Goal: Information Seeking & Learning: Compare options

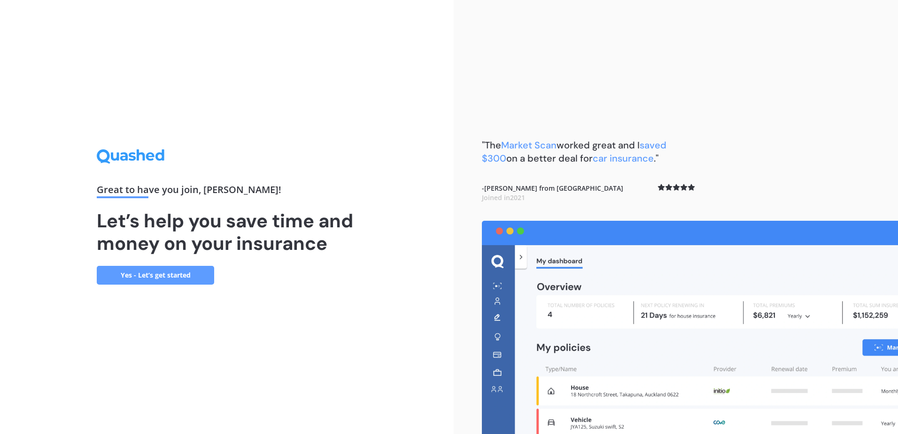
click at [194, 272] on link "Yes - Let’s get started" at bounding box center [155, 275] width 117 height 19
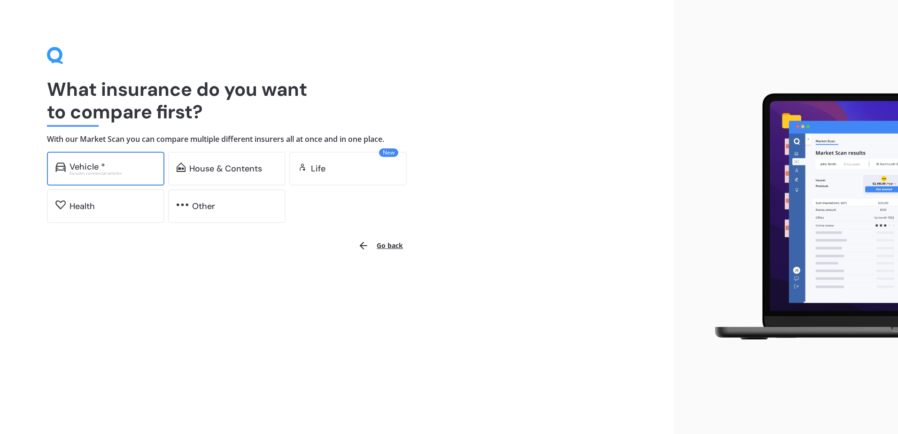
click at [97, 166] on div "Vehicle *" at bounding box center [88, 166] width 36 height 9
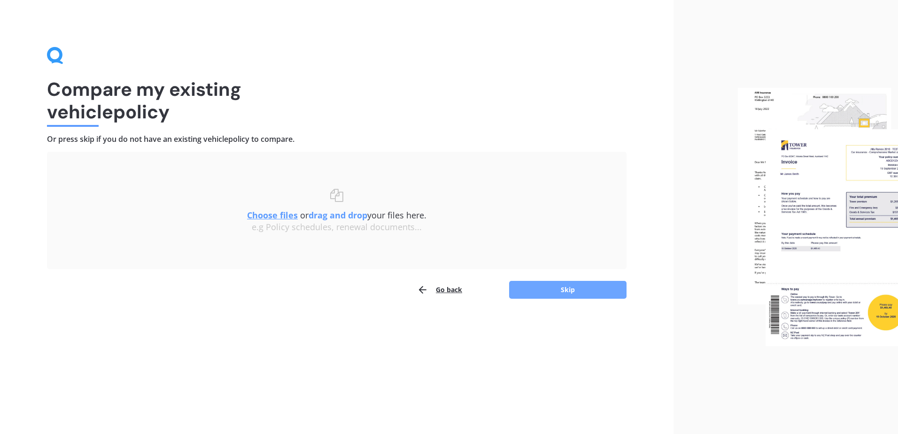
click at [560, 284] on button "Skip" at bounding box center [567, 290] width 117 height 18
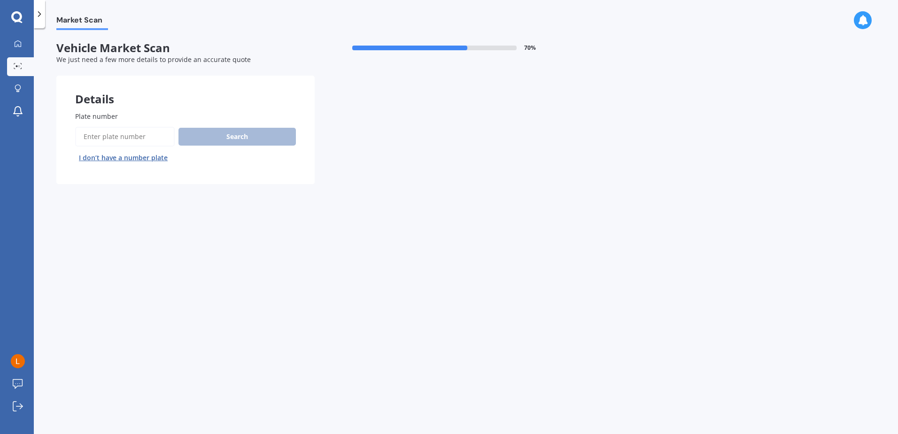
click at [158, 142] on input "Plate number" at bounding box center [125, 137] width 100 height 20
click at [162, 133] on input "Plate number" at bounding box center [125, 137] width 100 height 20
type input "PQA659"
click at [237, 135] on button "Search" at bounding box center [236, 137] width 117 height 18
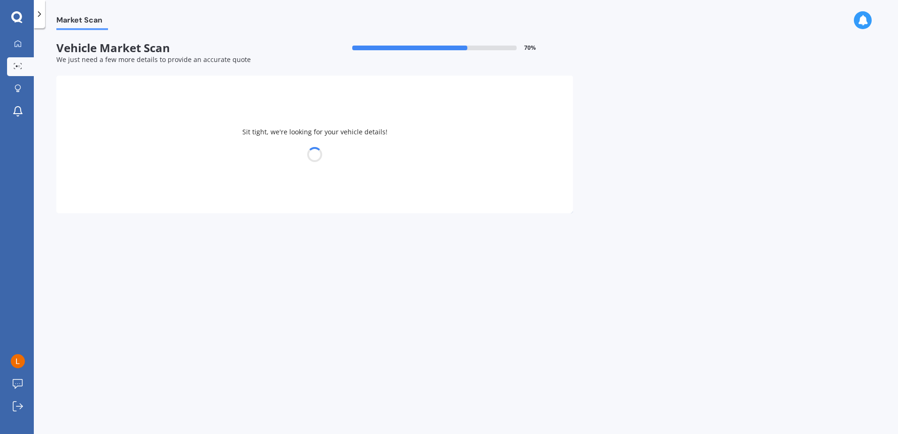
select select "SUBARU"
select select "FORESTER"
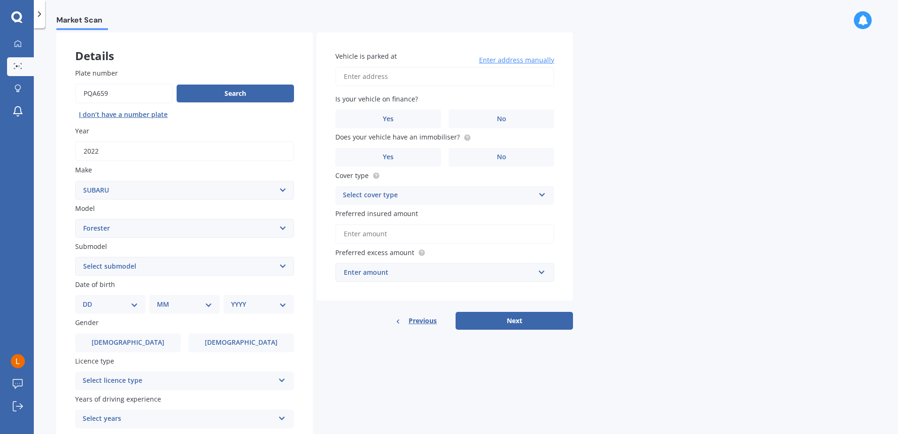
scroll to position [47, 0]
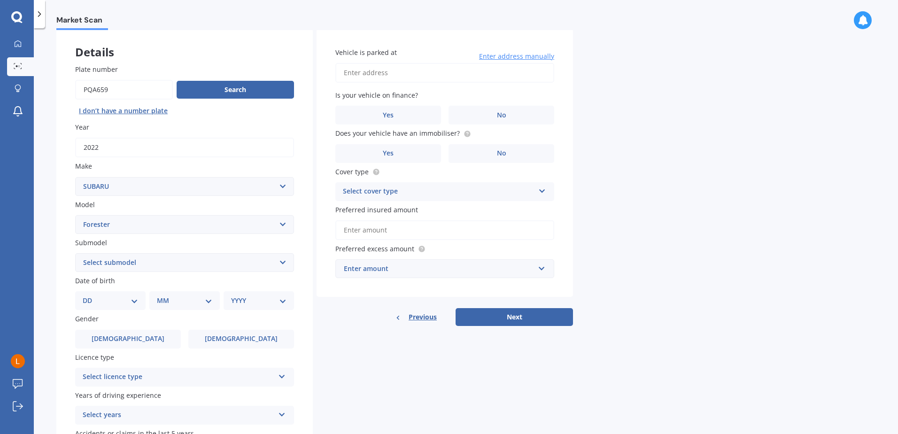
click at [154, 269] on select "Select submodel 2.0 Diesel 2.0 Turbo 2.0 XS 2.0 XT premium 2.5 Sti Turbo 2.5 XS…" at bounding box center [184, 262] width 219 height 19
select select "2.5I PREMIUM"
click at [75, 253] on select "Select submodel 2.0 Diesel 2.0 Turbo 2.0 XS 2.0 XT premium 2.5 Sti Turbo 2.5 XS…" at bounding box center [184, 262] width 219 height 19
click at [139, 302] on div "DD 01 02 03 04 05 06 07 08 09 10 11 12 13 14 15 16 17 18 19 20 21 22 23 24 25 2…" at bounding box center [110, 300] width 70 height 19
click at [124, 297] on select "DD 01 02 03 04 05 06 07 08 09 10 11 12 13 14 15 16 17 18 19 20 21 22 23 24 25 2…" at bounding box center [110, 300] width 55 height 10
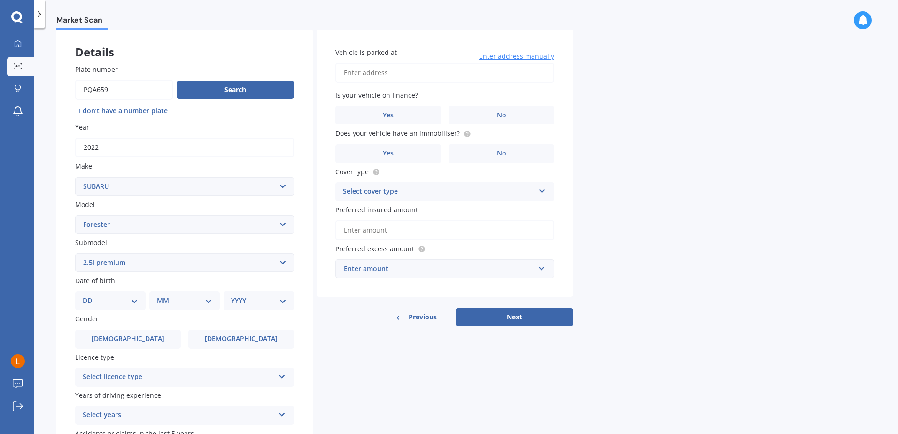
select select "30"
click at [90, 295] on select "DD 01 02 03 04 05 06 07 08 09 10 11 12 13 14 15 16 17 18 19 20 21 22 23 24 25 2…" at bounding box center [110, 300] width 55 height 10
click at [176, 305] on select "MM 01 02 03 04 05 06 07 08 09 10 11 12" at bounding box center [187, 300] width 52 height 10
select select "05"
click at [161, 295] on select "MM 01 02 03 04 05 06 07 08 09 10 11 12" at bounding box center [187, 300] width 52 height 10
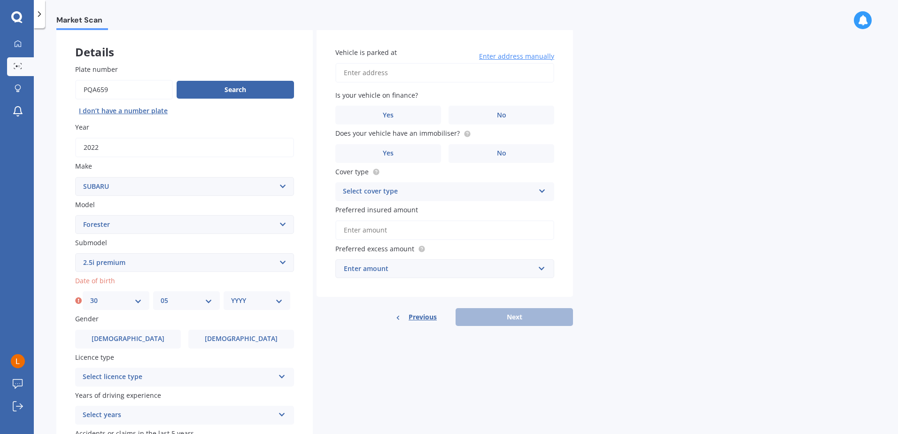
click at [271, 306] on div "YYYY 2025 2024 2023 2022 2021 2020 2019 2018 2017 2016 2015 2014 2013 2012 2011…" at bounding box center [257, 300] width 67 height 19
click at [262, 303] on select "YYYY 2025 2024 2023 2022 2021 2020 2019 2018 2017 2016 2015 2014 2013 2012 2011…" at bounding box center [257, 300] width 52 height 10
select select "1992"
click at [231, 295] on select "YYYY 2025 2024 2023 2022 2021 2020 2019 2018 2017 2016 2015 2014 2013 2012 2011…" at bounding box center [257, 300] width 52 height 10
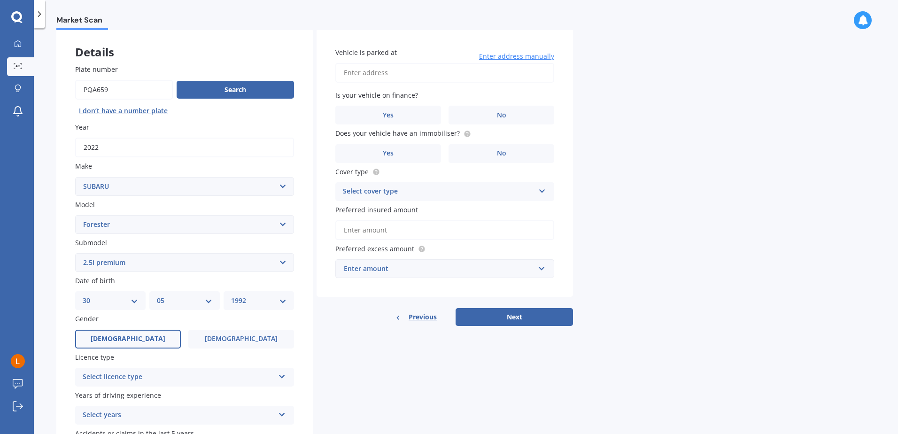
click at [146, 339] on label "[DEMOGRAPHIC_DATA]" at bounding box center [128, 339] width 106 height 19
click at [0, 0] on input "[DEMOGRAPHIC_DATA]" at bounding box center [0, 0] width 0 height 0
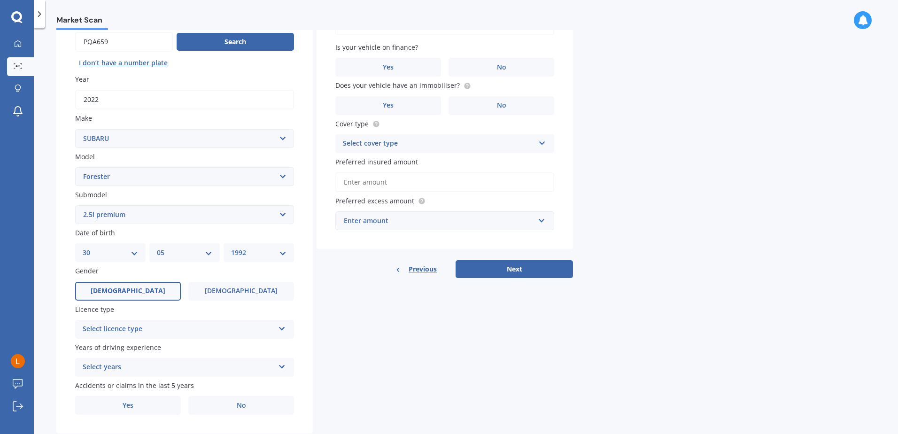
scroll to position [119, 0]
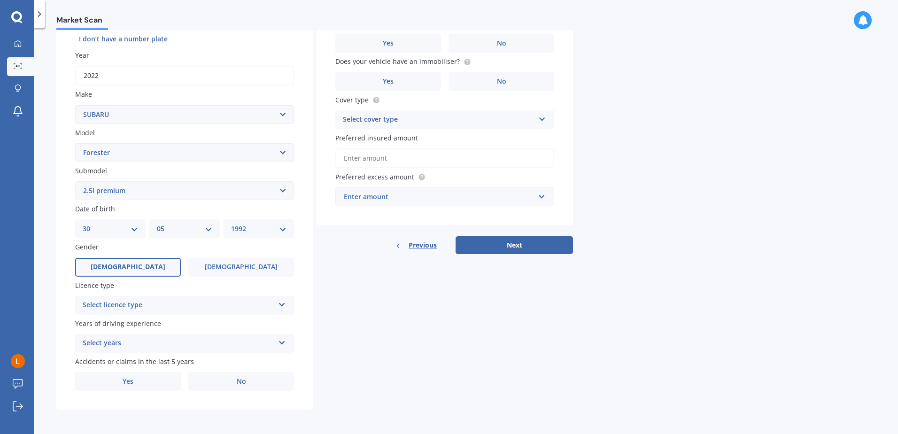
click at [209, 309] on div "Select licence type" at bounding box center [179, 305] width 192 height 11
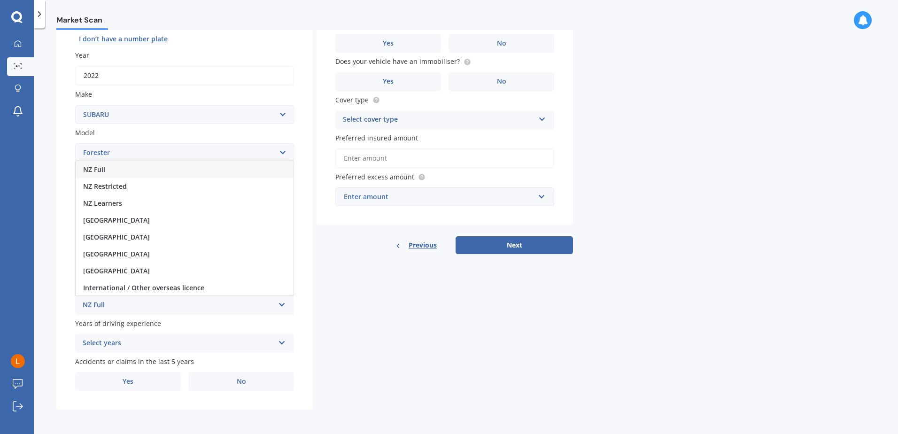
click at [139, 170] on div "NZ Full" at bounding box center [185, 169] width 218 height 17
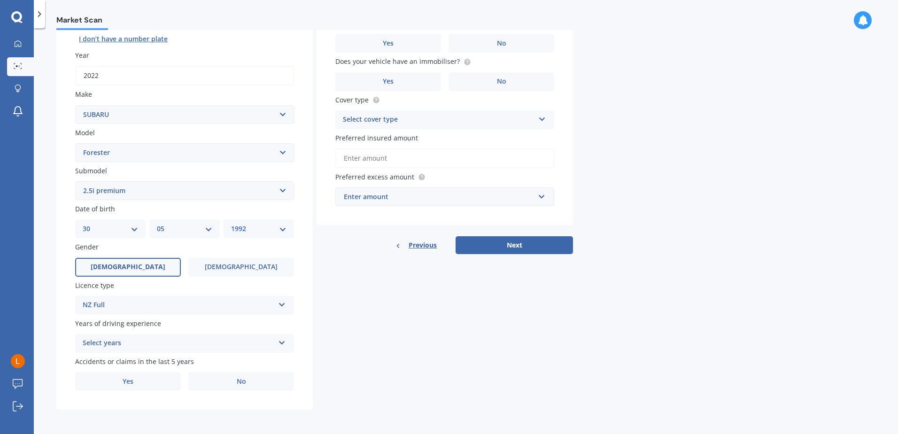
click at [144, 341] on div "Select years" at bounding box center [179, 343] width 192 height 11
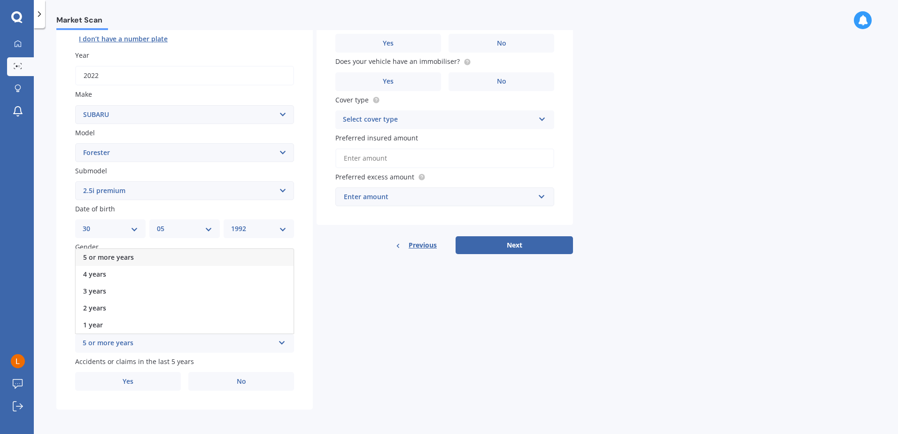
click at [130, 259] on span "5 or more years" at bounding box center [108, 257] width 51 height 9
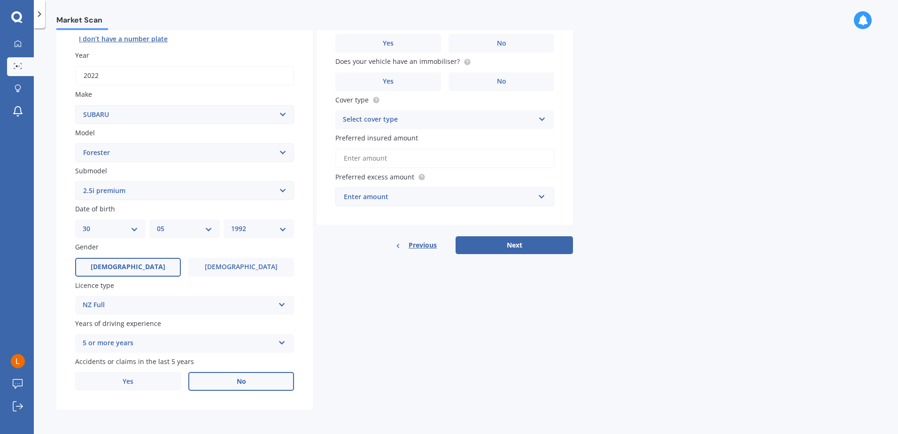
click at [232, 377] on label "No" at bounding box center [241, 381] width 106 height 19
click at [0, 0] on input "No" at bounding box center [0, 0] width 0 height 0
click at [139, 379] on label "Yes" at bounding box center [128, 381] width 106 height 19
click at [0, 0] on input "Yes" at bounding box center [0, 0] width 0 height 0
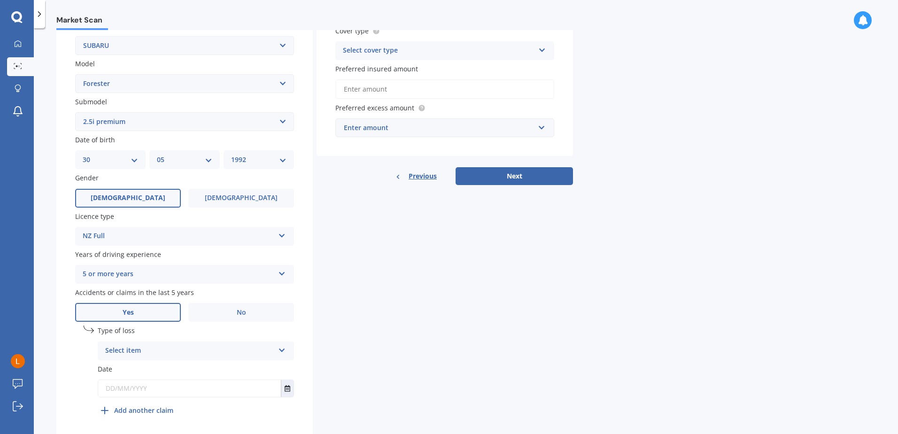
scroll to position [221, 0]
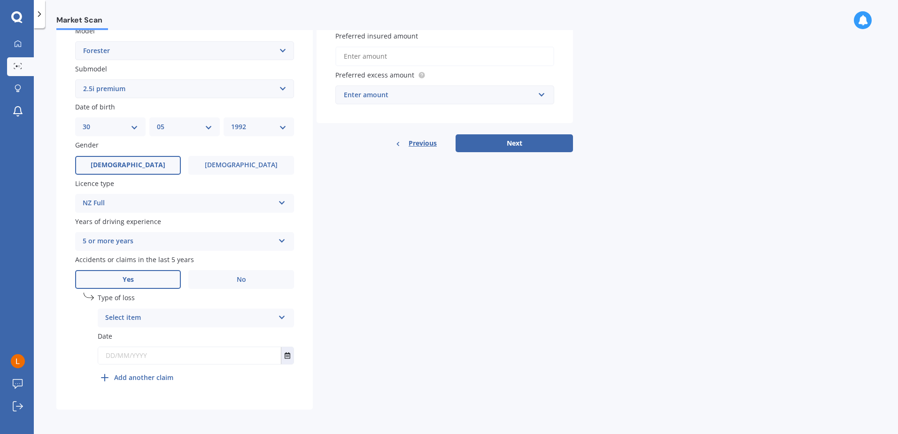
click at [213, 323] on div "Select item" at bounding box center [189, 317] width 169 height 11
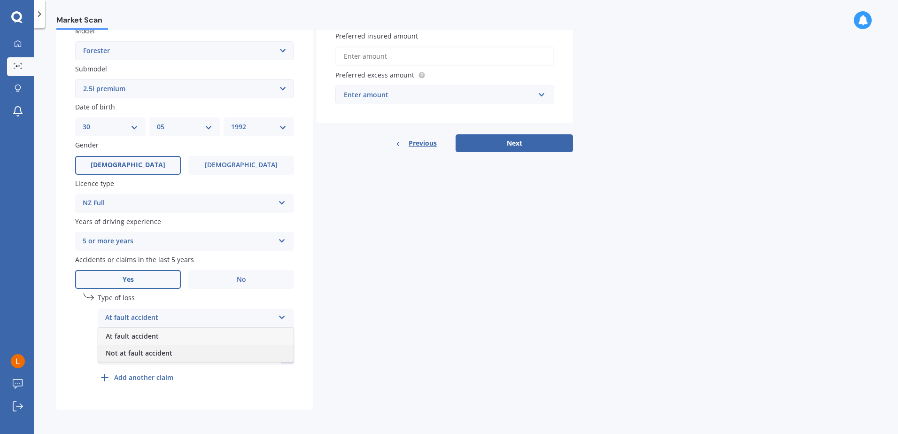
click at [176, 351] on div "Not at fault accident" at bounding box center [195, 353] width 195 height 17
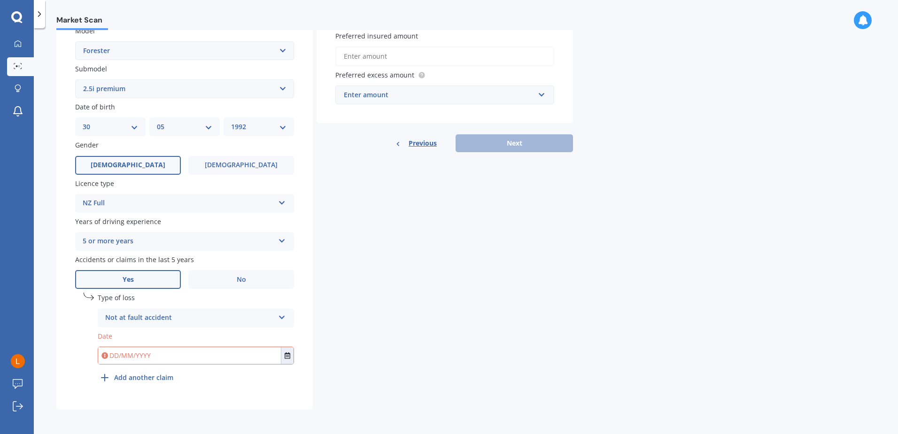
click at [173, 361] on input "text" at bounding box center [189, 355] width 183 height 17
type input "[DATE]"
click at [403, 327] on div "Details Plate number Search I don’t have a number plate Year [DATE] Make Select…" at bounding box center [314, 132] width 517 height 555
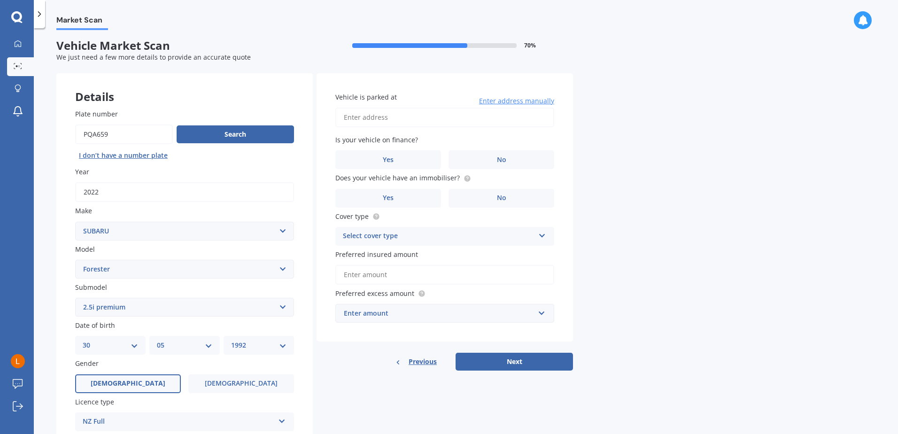
scroll to position [0, 0]
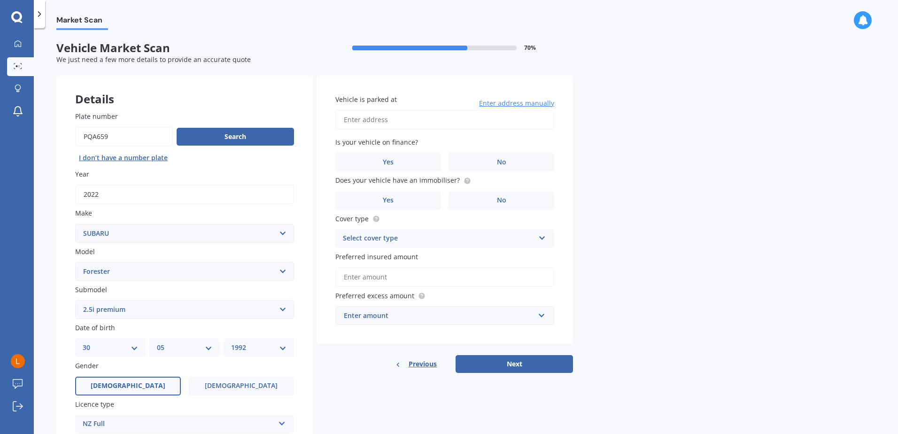
click at [410, 120] on input "Vehicle is parked at" at bounding box center [444, 120] width 219 height 20
type input "[STREET_ADDRESS]"
click at [407, 162] on label "Yes" at bounding box center [388, 162] width 106 height 19
click at [0, 0] on input "Yes" at bounding box center [0, 0] width 0 height 0
click at [415, 204] on label "Yes" at bounding box center [388, 200] width 106 height 19
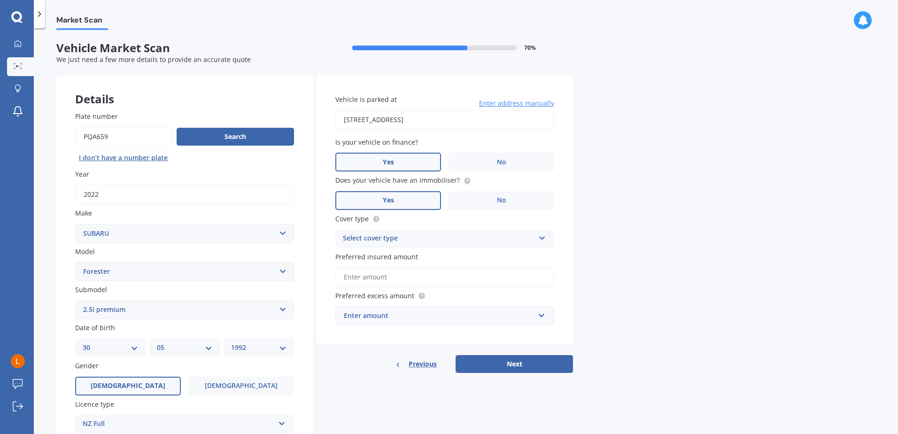
click at [0, 0] on input "Yes" at bounding box center [0, 0] width 0 height 0
click at [431, 241] on div "Select cover type" at bounding box center [439, 238] width 192 height 11
click at [420, 255] on div "Comprehensive" at bounding box center [445, 256] width 218 height 17
click at [409, 278] on input "Preferred insured amount" at bounding box center [444, 277] width 219 height 20
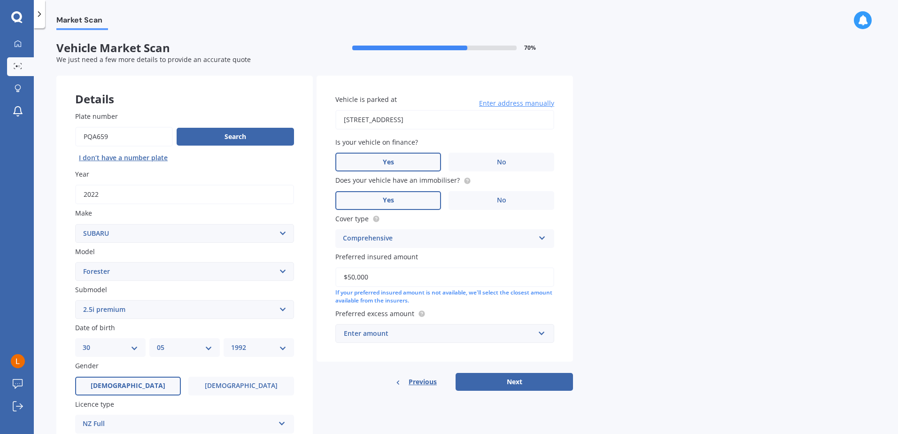
type input "$50,000"
click at [622, 294] on div "Market Scan Vehicle Market Scan 70 % We just need a few more details to provide…" at bounding box center [466, 233] width 864 height 406
click at [538, 332] on input "text" at bounding box center [441, 334] width 210 height 18
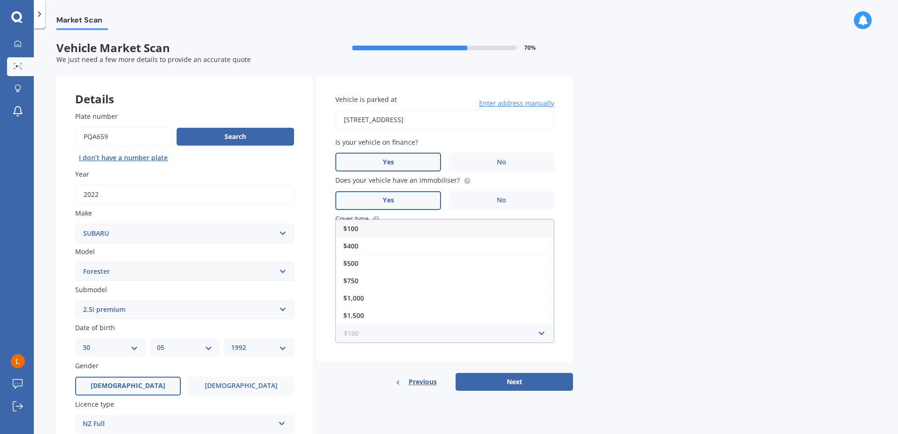
click at [538, 332] on input "text" at bounding box center [441, 334] width 210 height 18
click at [412, 226] on div "$100" at bounding box center [445, 228] width 218 height 17
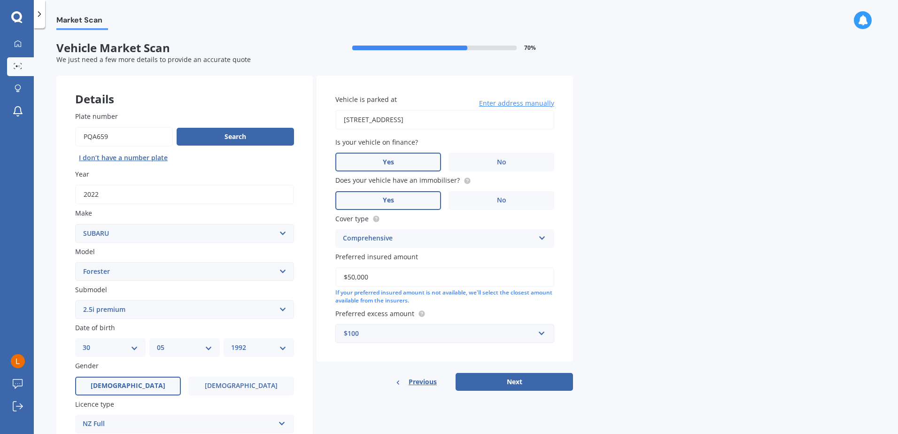
click at [531, 332] on div "$100" at bounding box center [439, 333] width 191 height 10
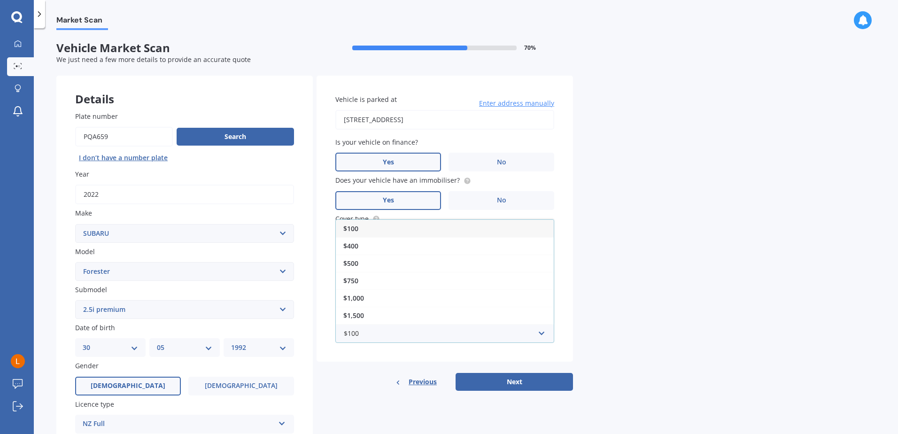
click at [392, 230] on div "$100" at bounding box center [445, 228] width 218 height 17
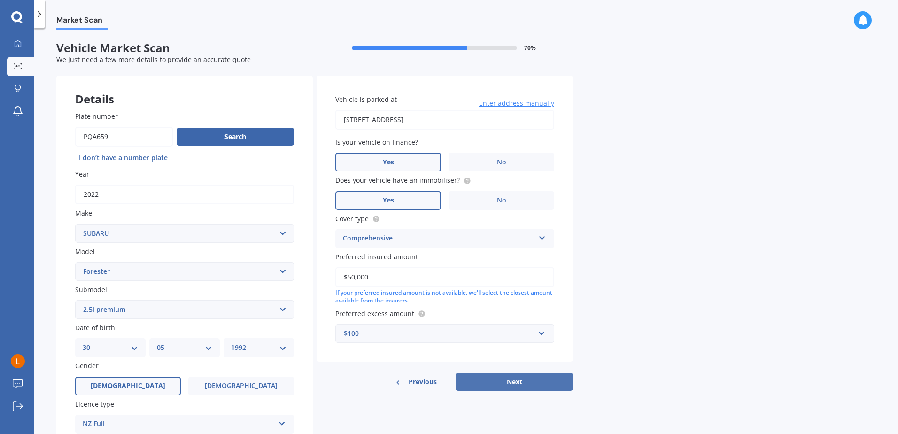
click at [522, 380] on button "Next" at bounding box center [514, 382] width 117 height 18
select select "30"
select select "05"
select select "1992"
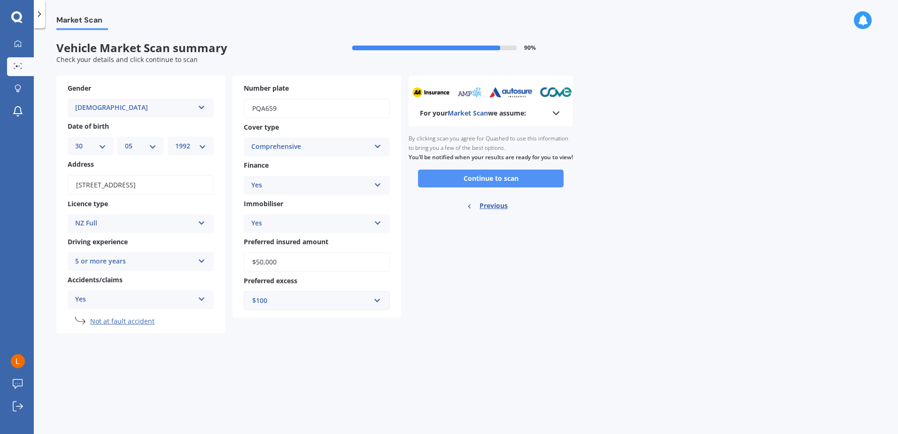
click at [522, 187] on button "Continue to scan" at bounding box center [491, 179] width 146 height 18
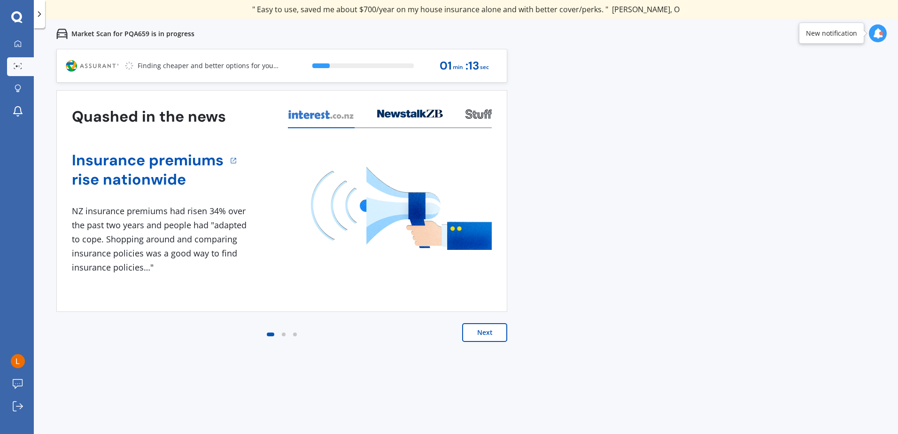
click at [875, 31] on icon at bounding box center [878, 33] width 10 height 10
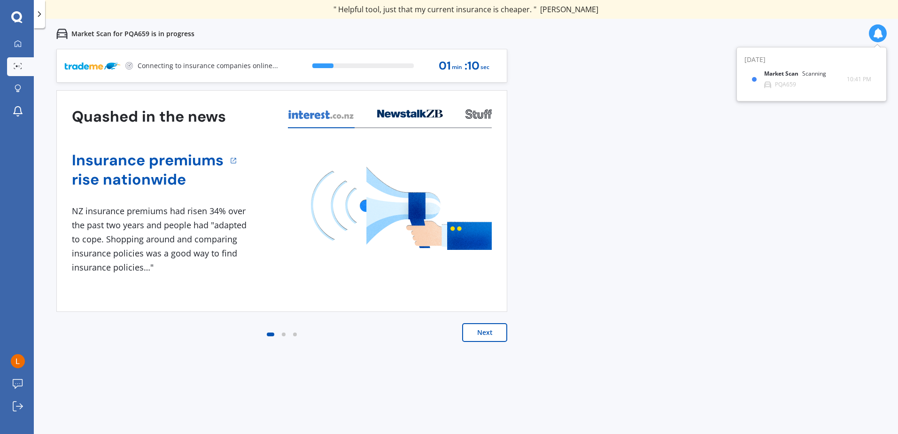
click at [677, 203] on div "Previous 80,000+ [DEMOGRAPHIC_DATA] consumers have signed up to shop and save t…" at bounding box center [466, 266] width 864 height 434
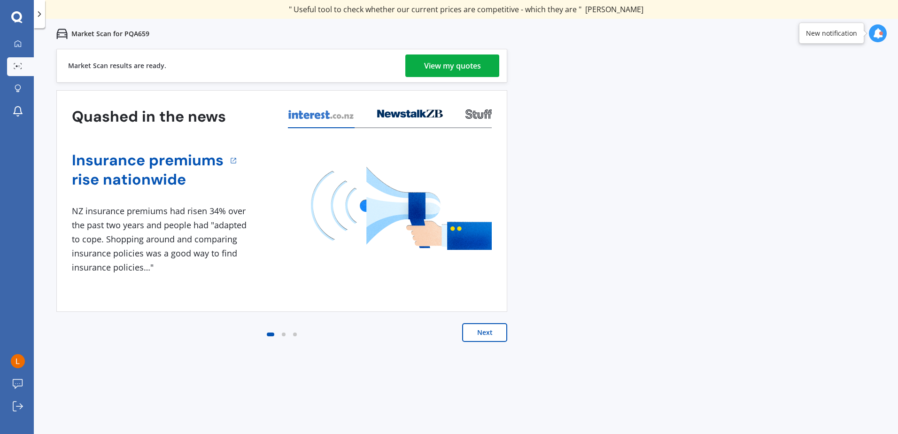
click at [441, 62] on div "View my quotes" at bounding box center [452, 65] width 57 height 23
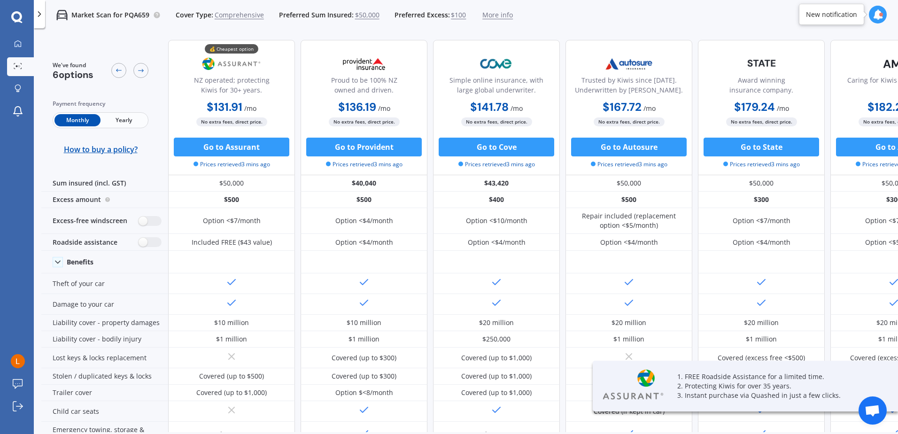
click at [143, 122] on span "Yearly" at bounding box center [124, 120] width 46 height 12
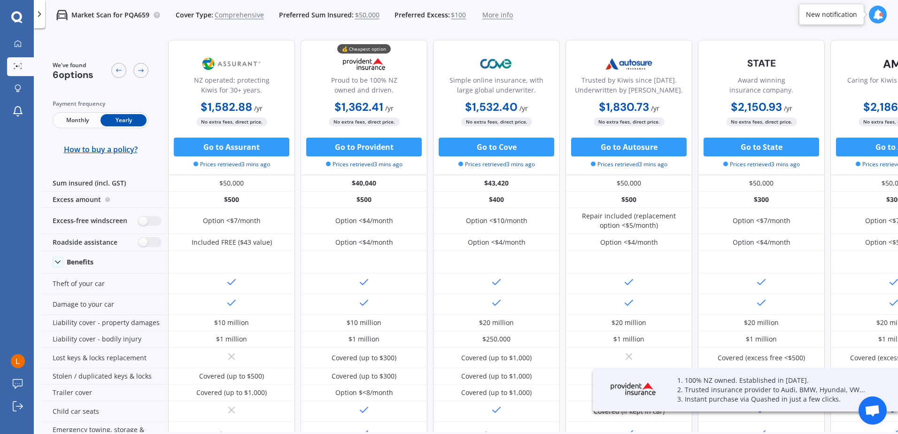
drag, startPoint x: 345, startPoint y: 329, endPoint x: 49, endPoint y: 166, distance: 338.0
click at [49, 166] on div "We've found 6 options Payment frequency Monthly Yearly How to buy a policy?" at bounding box center [104, 107] width 127 height 135
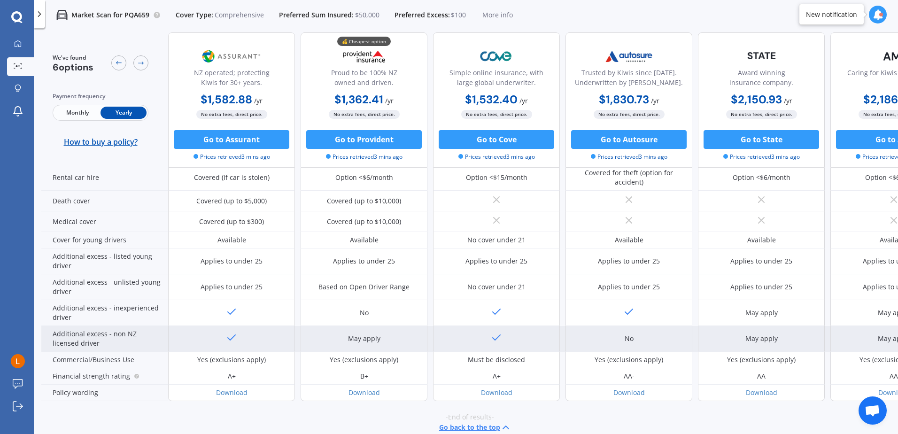
scroll to position [420, 0]
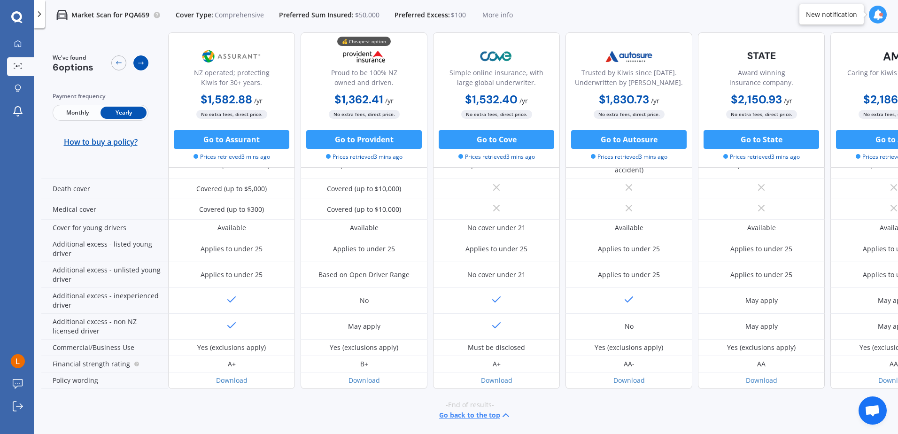
click at [142, 68] on div at bounding box center [140, 62] width 15 height 15
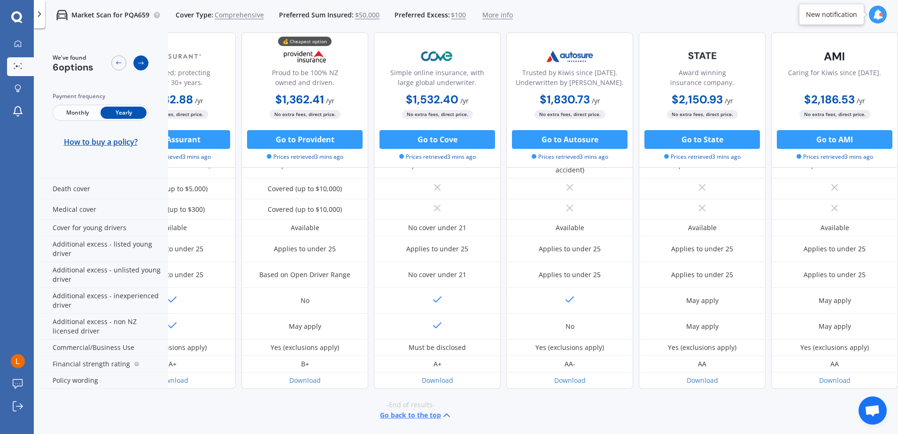
scroll to position [420, 64]
click at [142, 68] on div at bounding box center [140, 62] width 15 height 15
click at [122, 64] on icon at bounding box center [119, 63] width 8 height 8
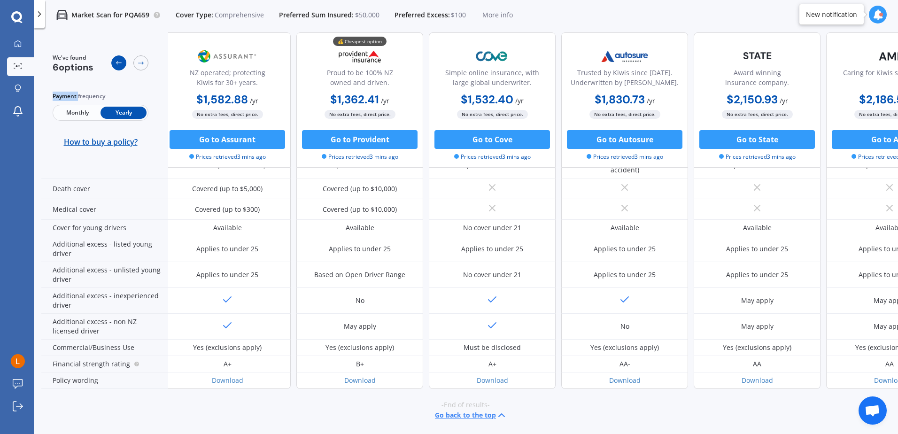
scroll to position [420, 0]
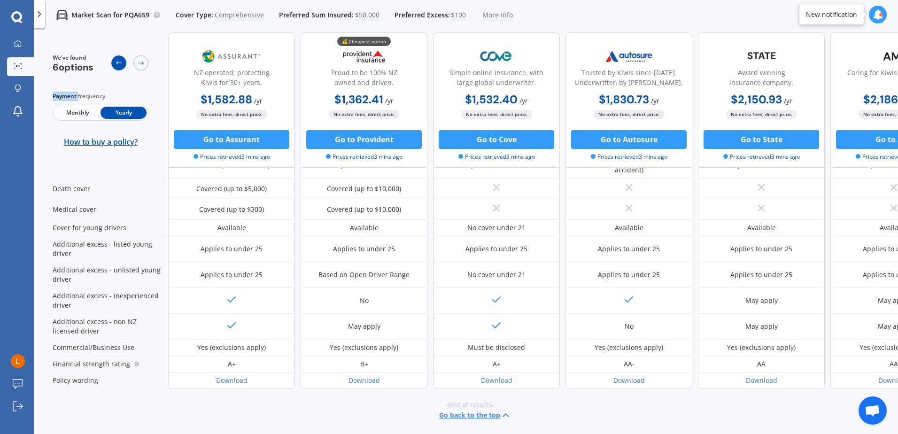
click at [122, 64] on icon at bounding box center [119, 63] width 8 height 8
click at [147, 394] on div "-End of results- Go back to the top" at bounding box center [469, 410] width 857 height 43
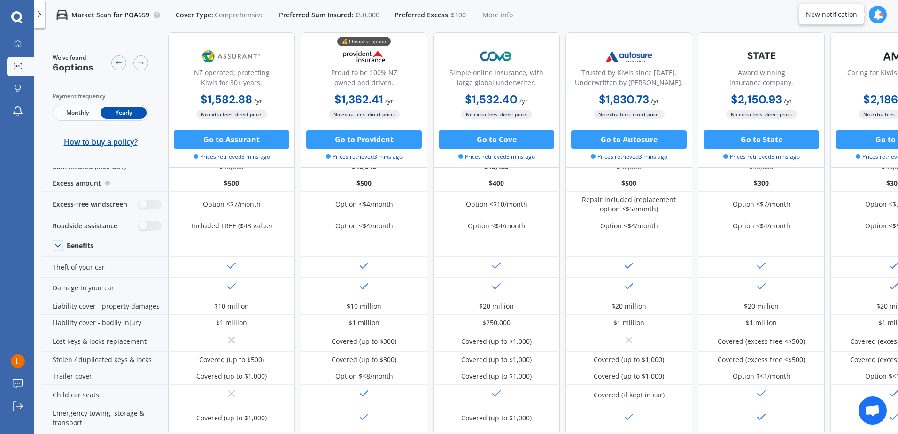
scroll to position [0, 0]
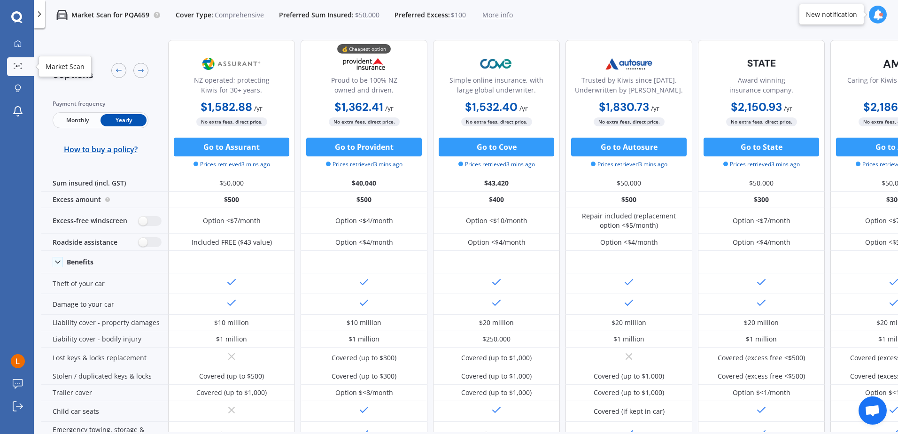
click at [22, 68] on div at bounding box center [18, 66] width 14 height 7
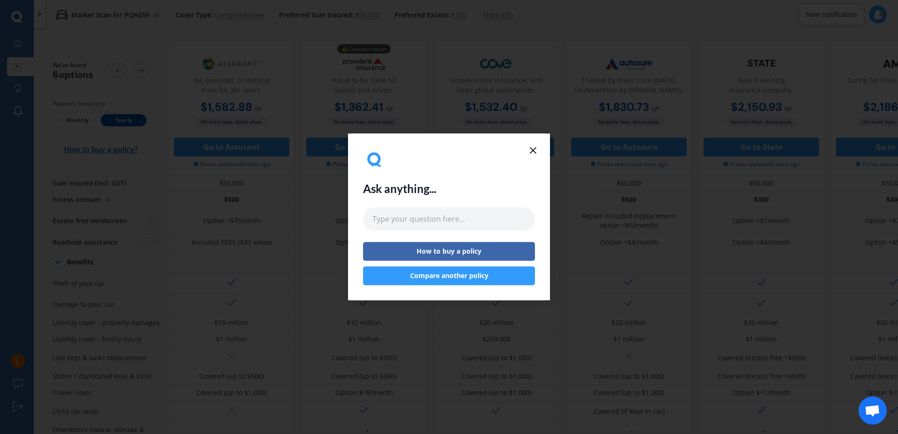
click at [531, 146] on icon at bounding box center [532, 150] width 11 height 11
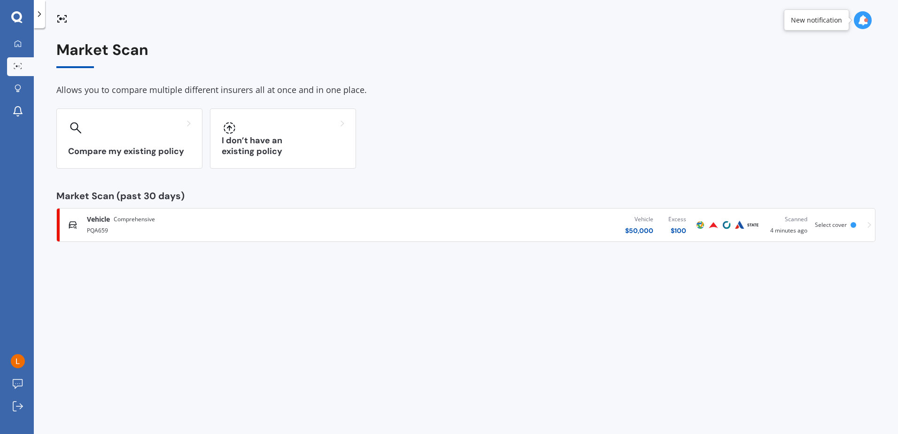
click at [429, 143] on div "Compare my existing policy I don’t have an existing policy" at bounding box center [465, 138] width 819 height 60
click at [14, 48] on link "My Dashboard" at bounding box center [20, 44] width 27 height 19
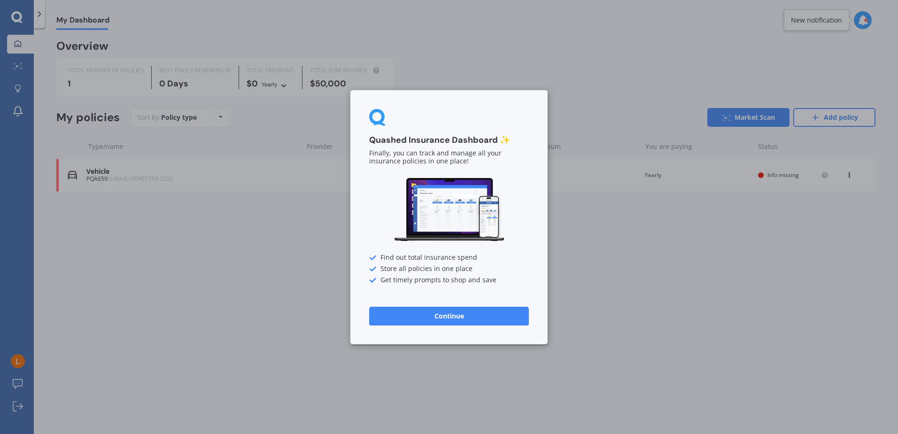
click at [441, 309] on button "Continue" at bounding box center [449, 315] width 160 height 19
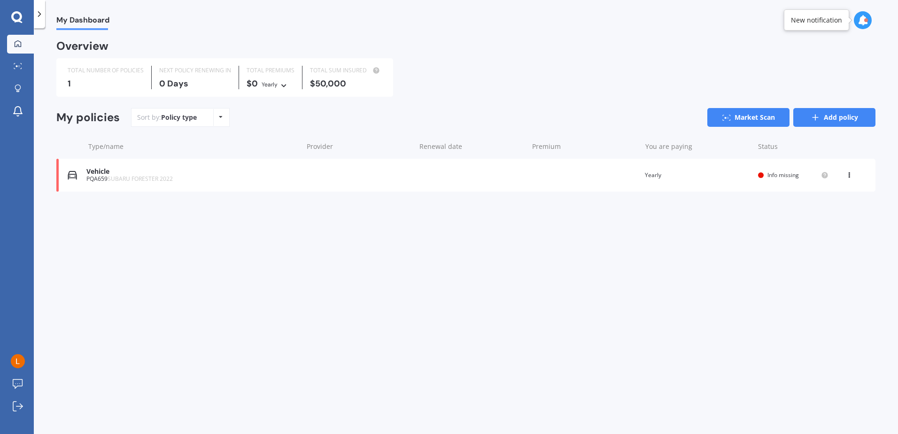
click at [812, 123] on link "Add policy" at bounding box center [834, 117] width 82 height 19
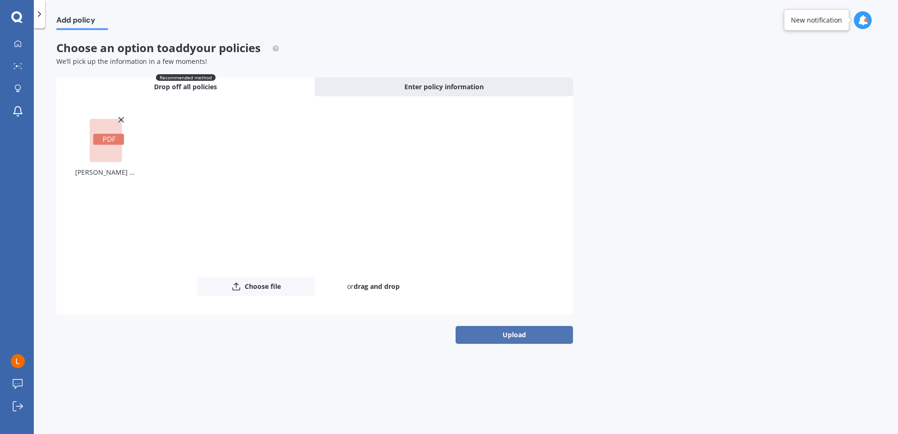
click at [514, 333] on button "Upload" at bounding box center [514, 335] width 117 height 18
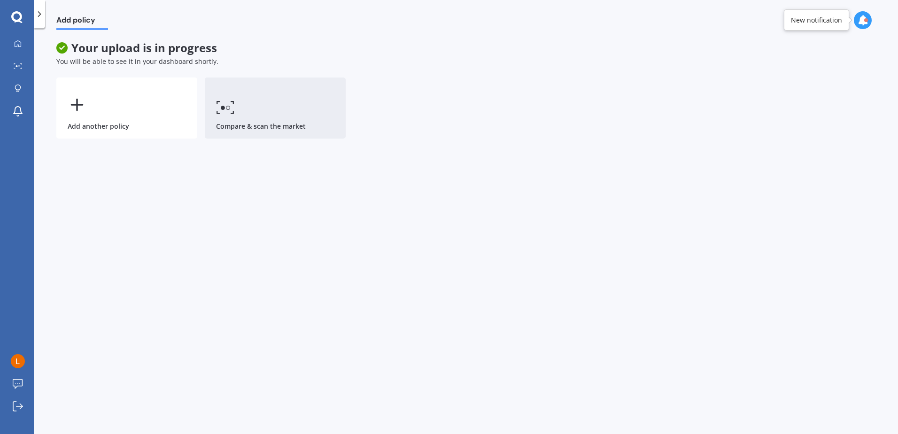
click at [256, 123] on link "Compare & scan the market" at bounding box center [275, 107] width 141 height 61
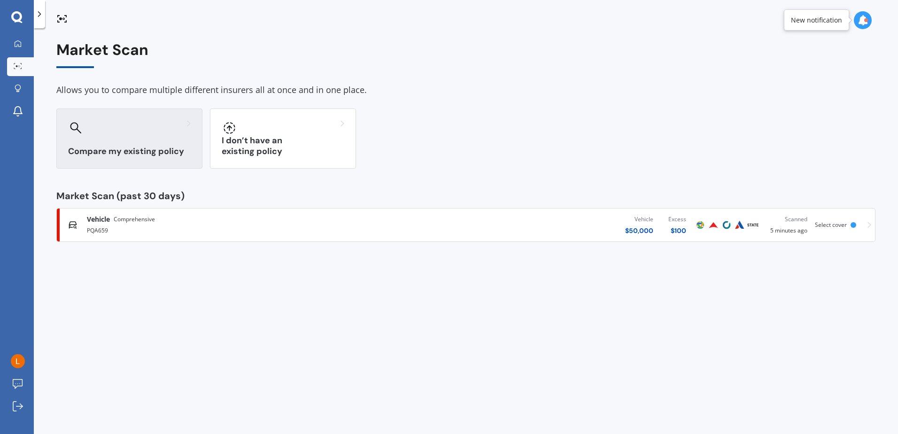
click at [193, 147] on div "Compare my existing policy" at bounding box center [129, 138] width 146 height 60
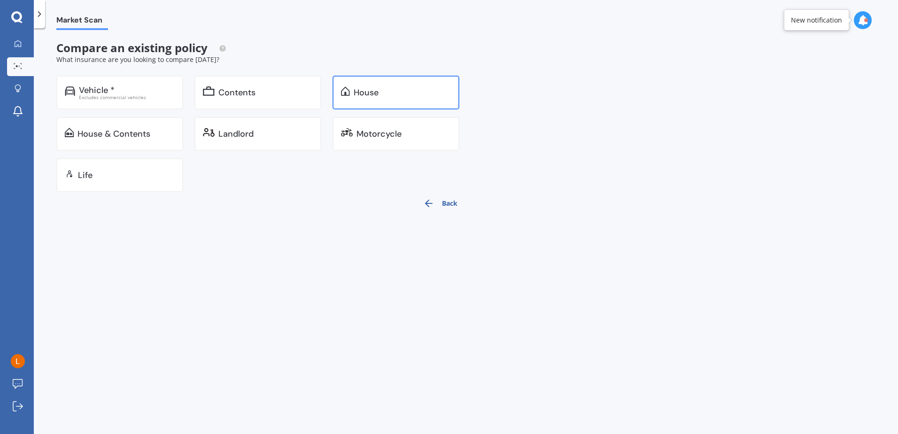
click at [366, 100] on div "House" at bounding box center [396, 93] width 127 height 34
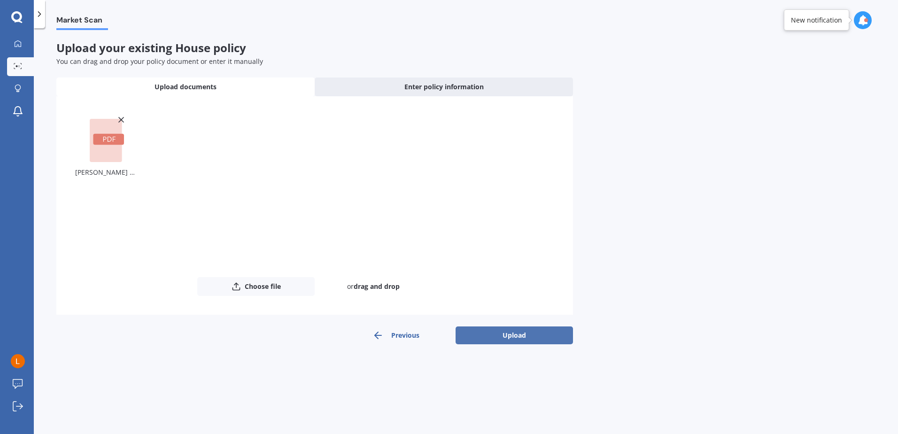
click at [490, 340] on button "Upload" at bounding box center [514, 335] width 117 height 18
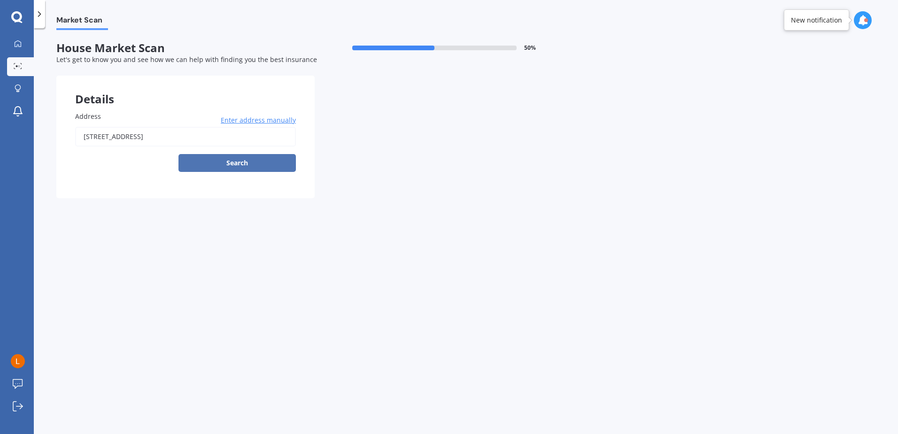
click at [250, 163] on button "Search" at bounding box center [236, 163] width 117 height 18
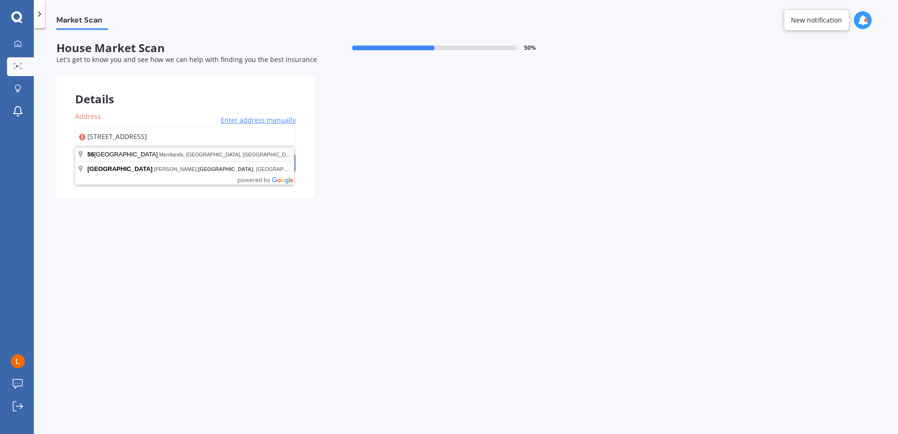
type input "[STREET_ADDRESS]"
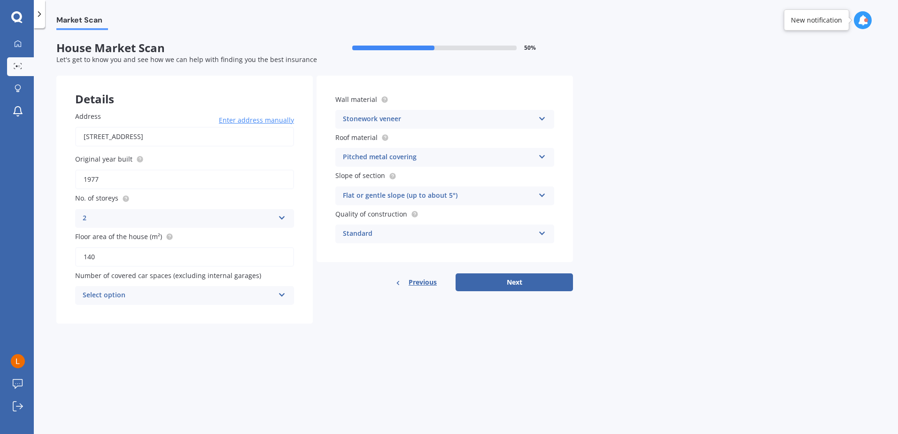
click at [286, 217] on div "2 1 2 3 4 5+" at bounding box center [184, 218] width 219 height 19
click at [286, 300] on div "Select option 0 1 2 3 4 5+" at bounding box center [184, 295] width 219 height 19
click at [238, 326] on div "1" at bounding box center [185, 330] width 218 height 17
click at [441, 194] on div "Flat or gentle slope (up to about 5°)" at bounding box center [439, 195] width 192 height 11
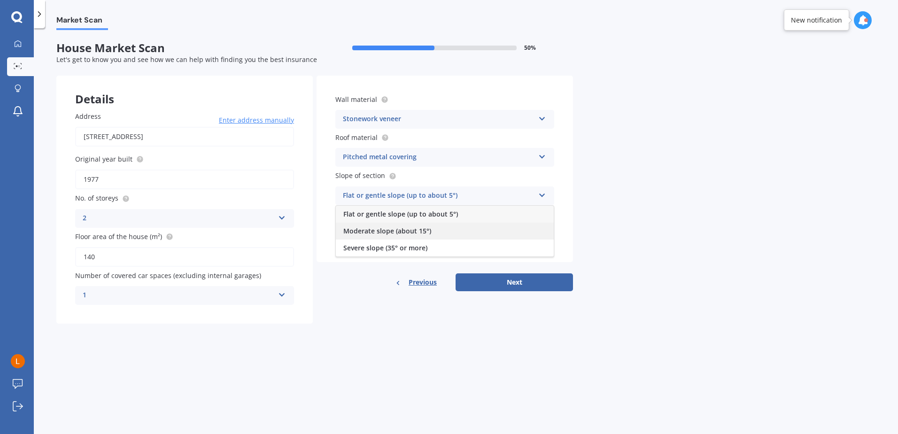
click at [429, 230] on span "Moderate slope (about 15°)" at bounding box center [387, 230] width 88 height 9
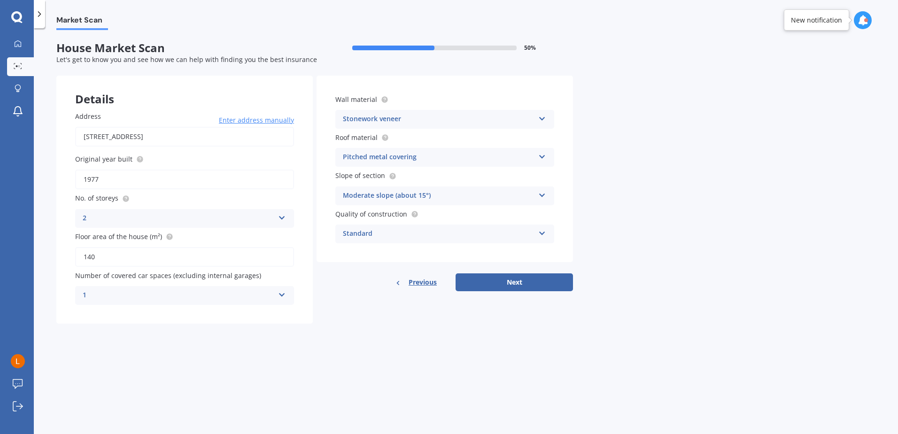
click at [462, 230] on div "Standard" at bounding box center [439, 233] width 192 height 11
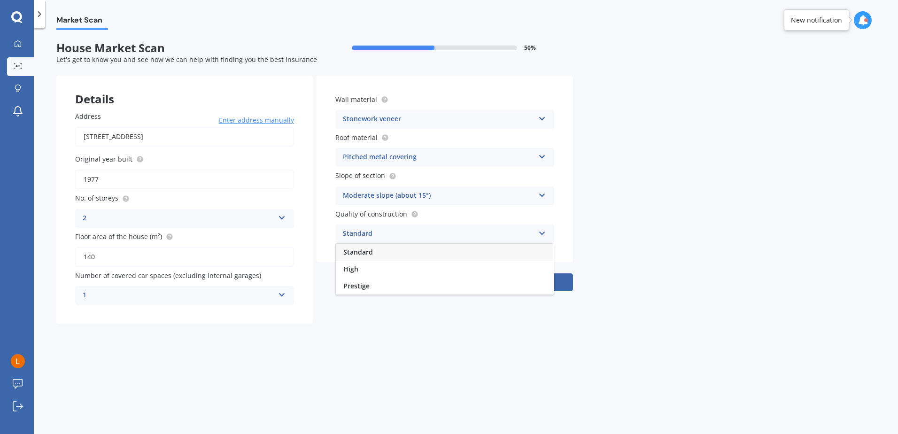
click at [462, 230] on div "Standard" at bounding box center [439, 233] width 192 height 11
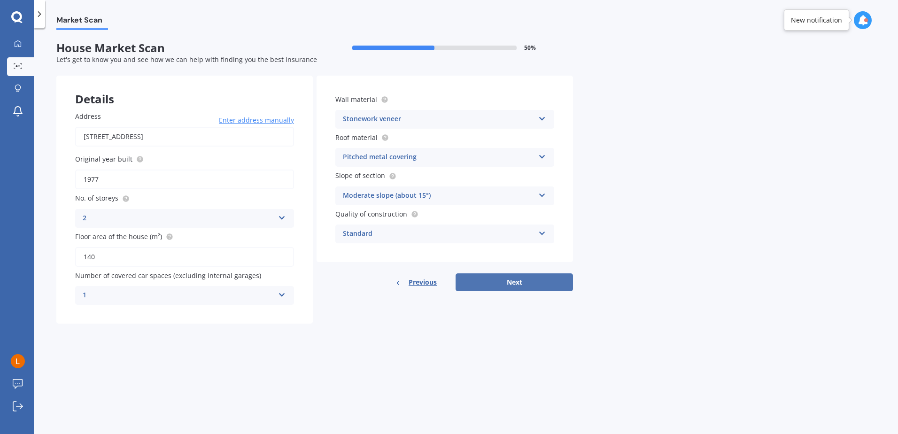
click at [532, 278] on button "Next" at bounding box center [514, 282] width 117 height 18
select select "30"
select select "05"
select select "1992"
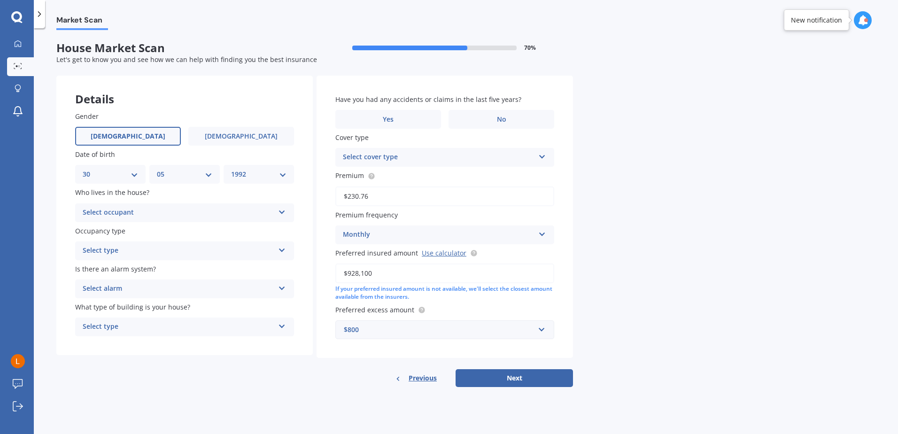
click at [219, 212] on div "Select occupant" at bounding box center [179, 212] width 192 height 11
click at [176, 235] on div "Owner" at bounding box center [185, 231] width 218 height 17
click at [160, 260] on div "Select type Permanent Holiday (without tenancy)" at bounding box center [184, 250] width 219 height 19
click at [141, 273] on div "Permanent" at bounding box center [185, 269] width 218 height 17
click at [108, 292] on div "Select alarm" at bounding box center [179, 288] width 192 height 11
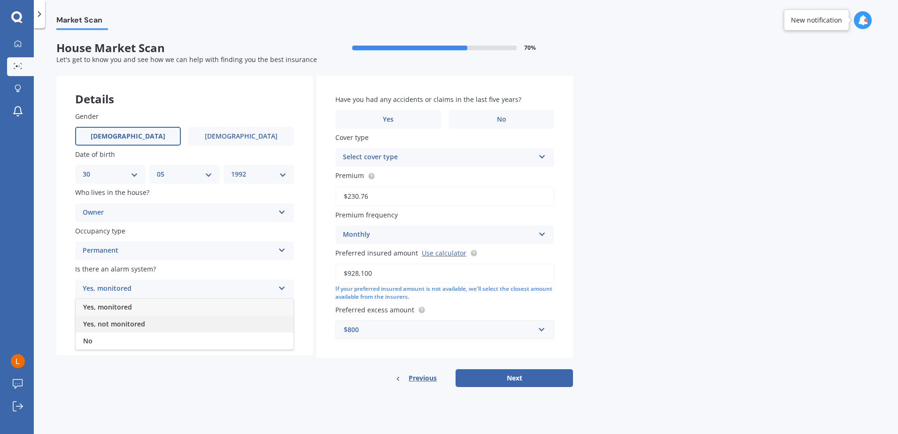
click at [113, 325] on span "Yes, not monitored" at bounding box center [114, 323] width 62 height 9
click at [137, 330] on div "Select type" at bounding box center [179, 326] width 192 height 11
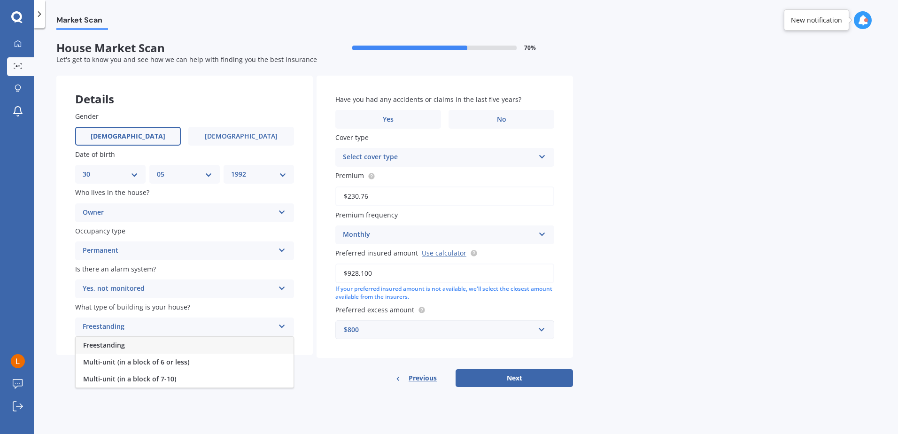
click at [138, 348] on div "Freestanding" at bounding box center [185, 345] width 218 height 17
click at [433, 110] on label "Yes" at bounding box center [388, 119] width 106 height 19
click at [0, 0] on input "Yes" at bounding box center [0, 0] width 0 height 0
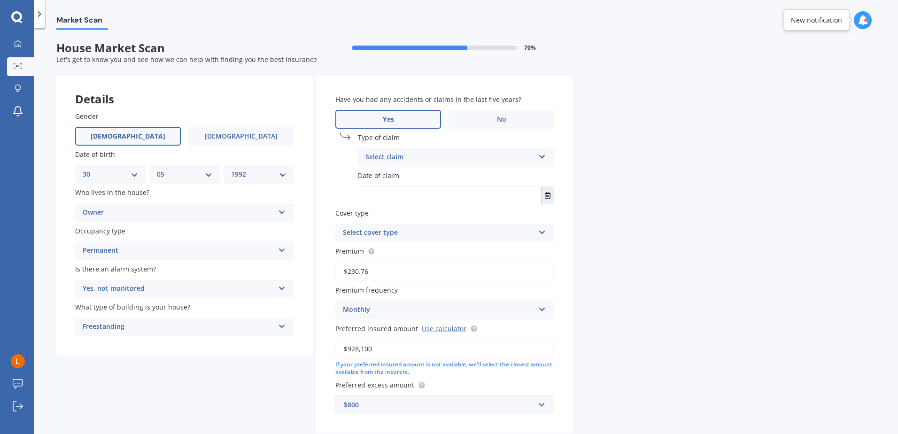
click at [431, 153] on div "Select claim" at bounding box center [449, 157] width 169 height 11
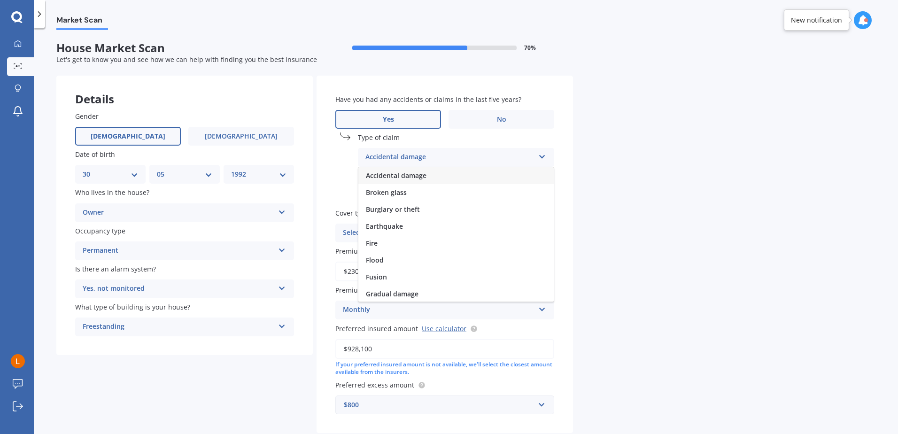
click at [426, 173] on span "Accidental damage" at bounding box center [396, 175] width 61 height 9
click at [419, 197] on input "text" at bounding box center [449, 195] width 183 height 17
click at [544, 192] on button "Select date" at bounding box center [547, 195] width 13 height 17
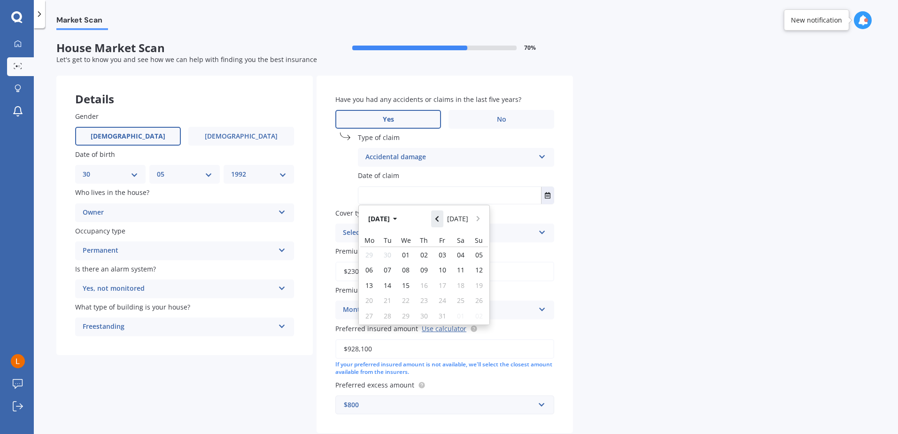
click at [439, 219] on icon "Navigate back" at bounding box center [437, 219] width 4 height 7
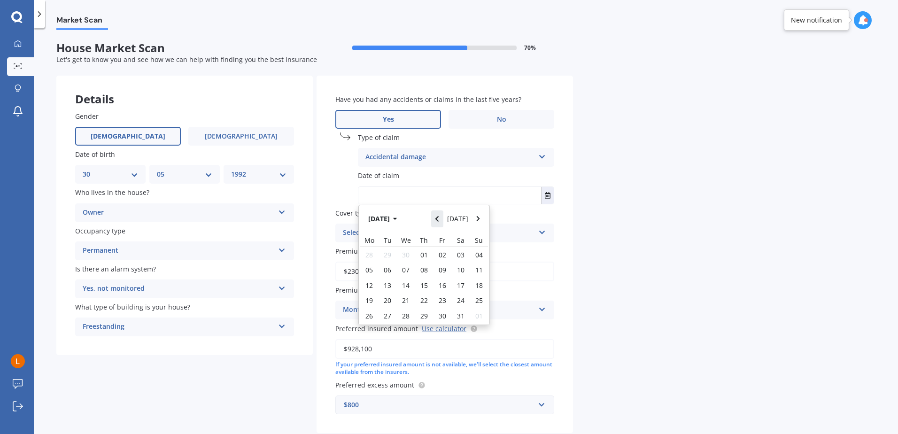
click at [439, 219] on icon "Navigate back" at bounding box center [437, 219] width 4 height 7
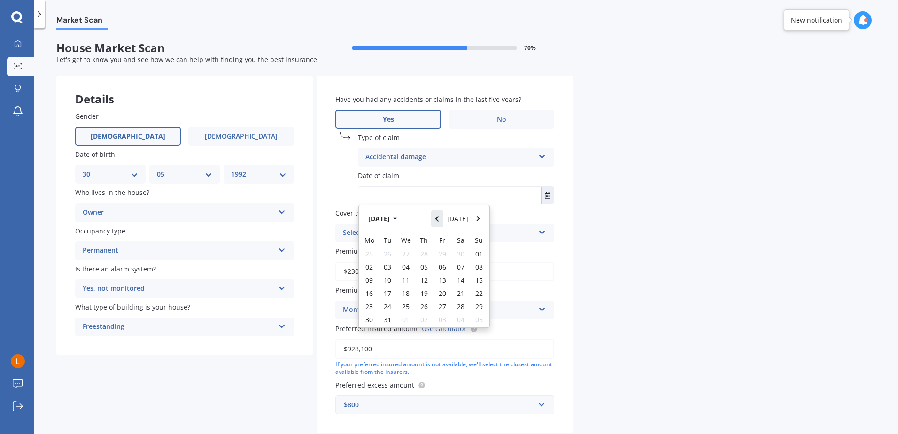
click at [439, 219] on icon "Navigate back" at bounding box center [437, 219] width 4 height 7
click at [426, 292] on span "19" at bounding box center [424, 293] width 8 height 9
type input "[DATE]"
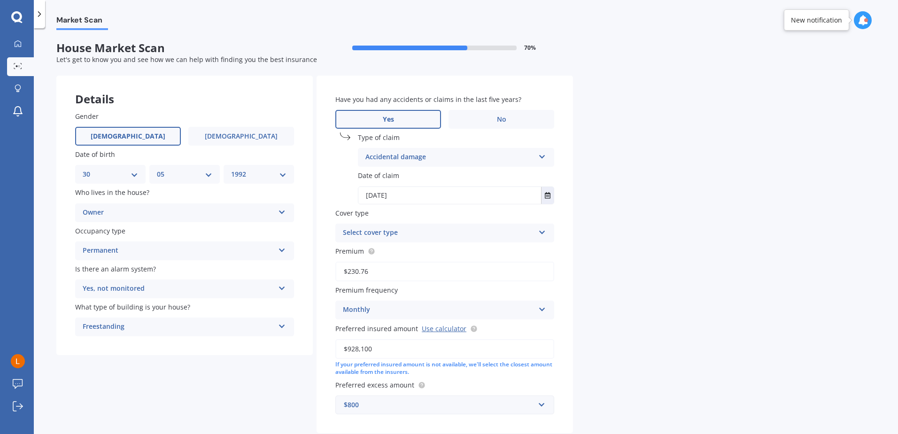
click at [448, 234] on div "Select cover type" at bounding box center [439, 232] width 192 height 11
click at [429, 253] on span "Comprehensive Home Cover" at bounding box center [388, 251] width 91 height 9
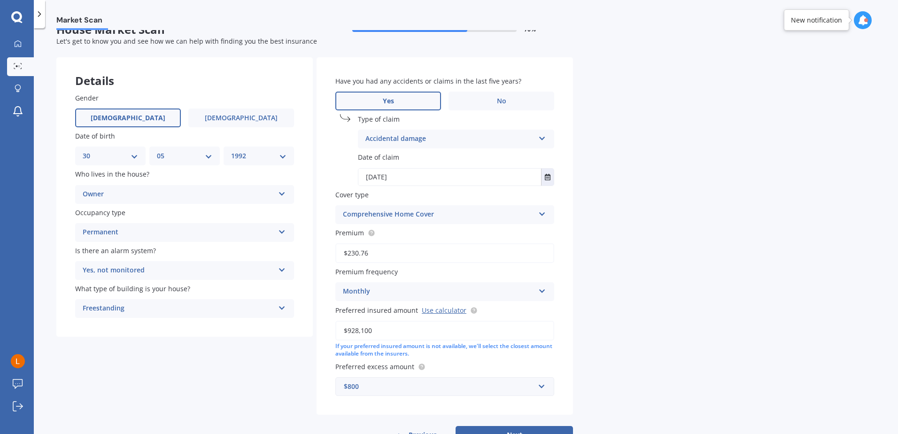
scroll to position [53, 0]
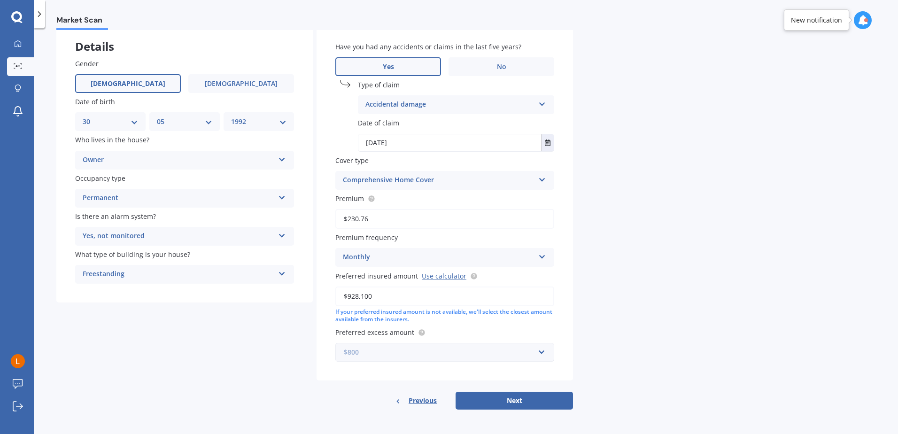
click at [542, 350] on input "text" at bounding box center [441, 352] width 210 height 18
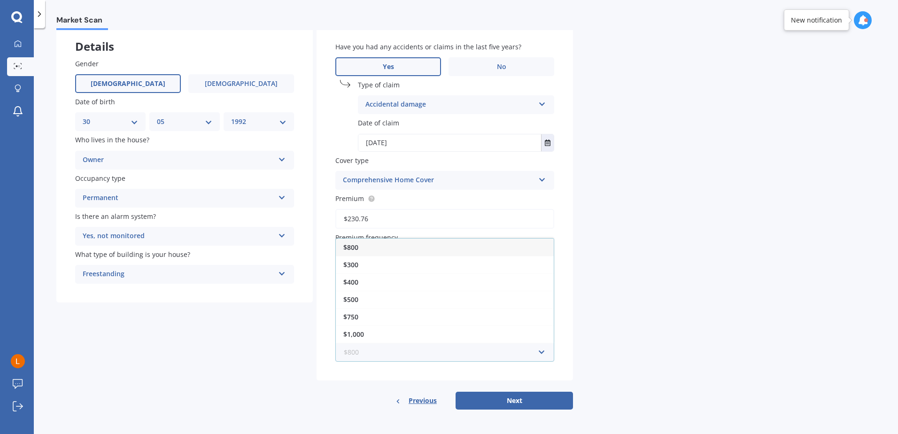
click at [542, 350] on input "text" at bounding box center [441, 352] width 210 height 18
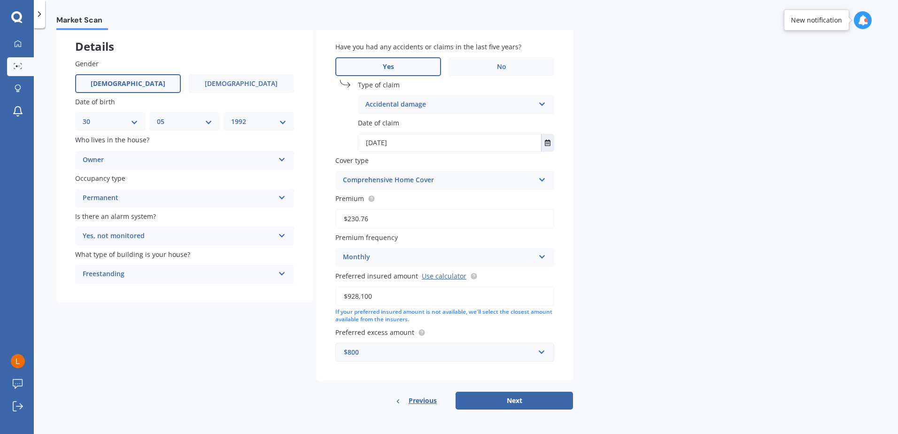
click at [668, 319] on div "Market Scan House Market Scan 70 % Let's get to know you and see how we can hel…" at bounding box center [466, 233] width 864 height 406
click at [535, 398] on button "Next" at bounding box center [514, 401] width 117 height 18
select select "30"
select select "05"
select select "1992"
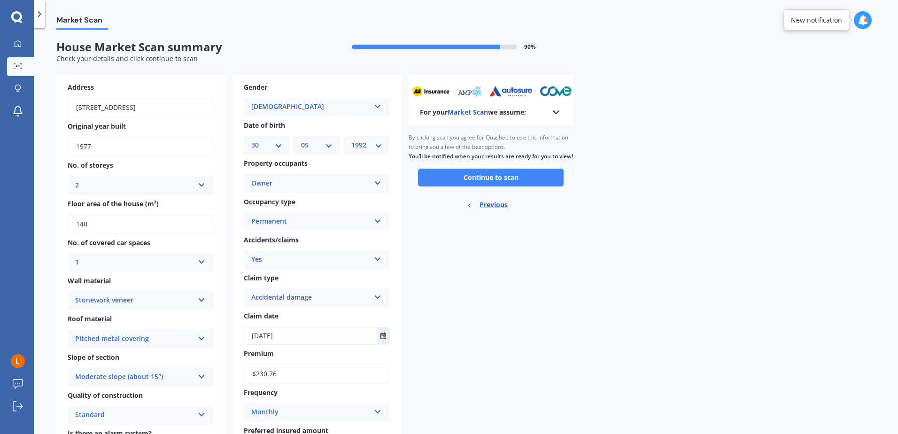
scroll to position [0, 0]
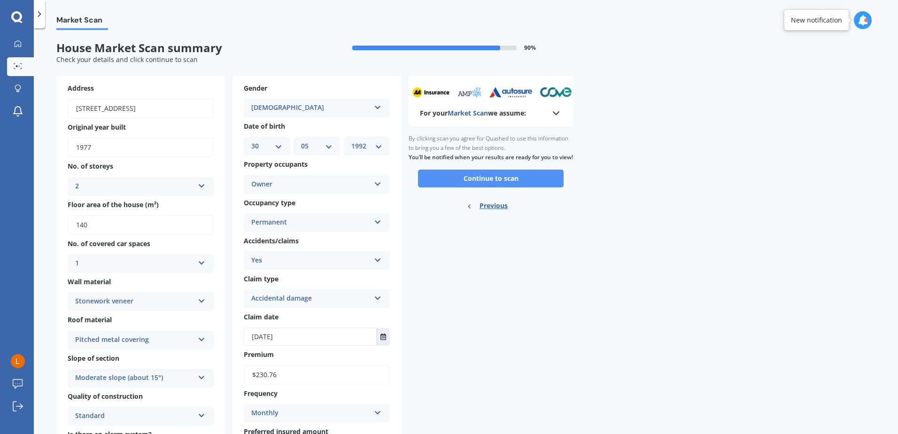
click at [503, 186] on button "Continue to scan" at bounding box center [491, 179] width 146 height 18
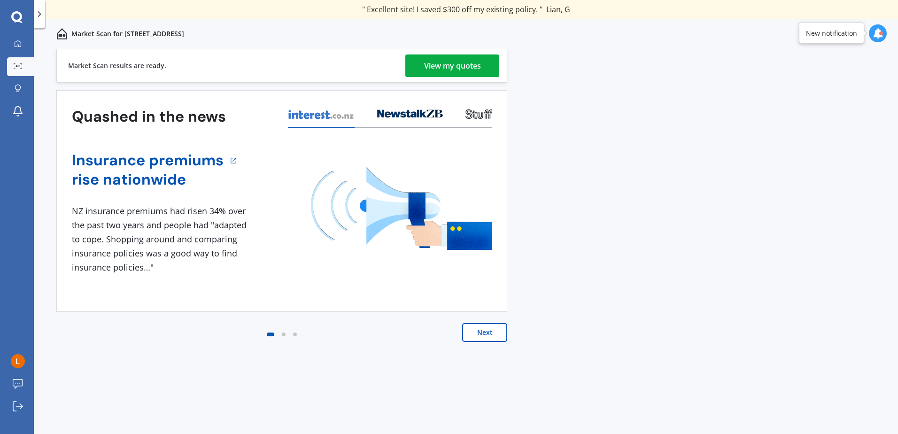
click at [483, 68] on link "View my quotes" at bounding box center [452, 65] width 94 height 23
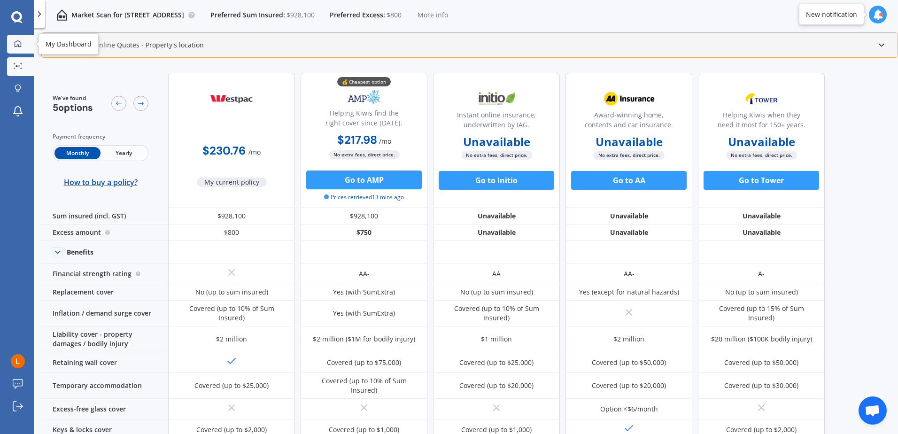
click at [13, 38] on link "My Dashboard" at bounding box center [20, 44] width 27 height 19
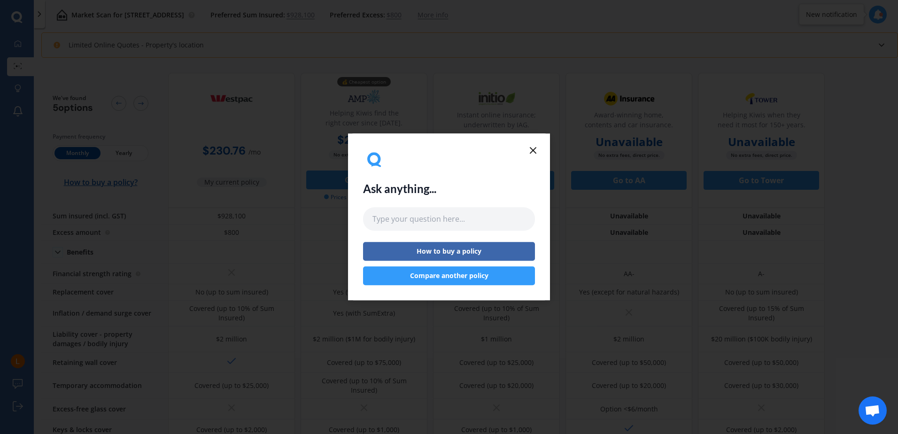
click at [528, 153] on icon at bounding box center [532, 150] width 11 height 11
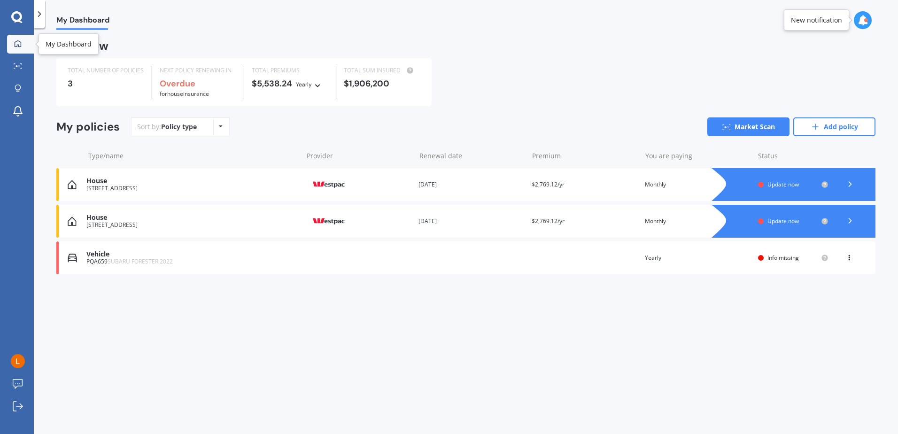
click at [14, 45] on div at bounding box center [18, 44] width 14 height 8
click at [170, 124] on div "Policy type" at bounding box center [179, 126] width 36 height 9
click at [813, 125] on icon at bounding box center [815, 126] width 9 height 9
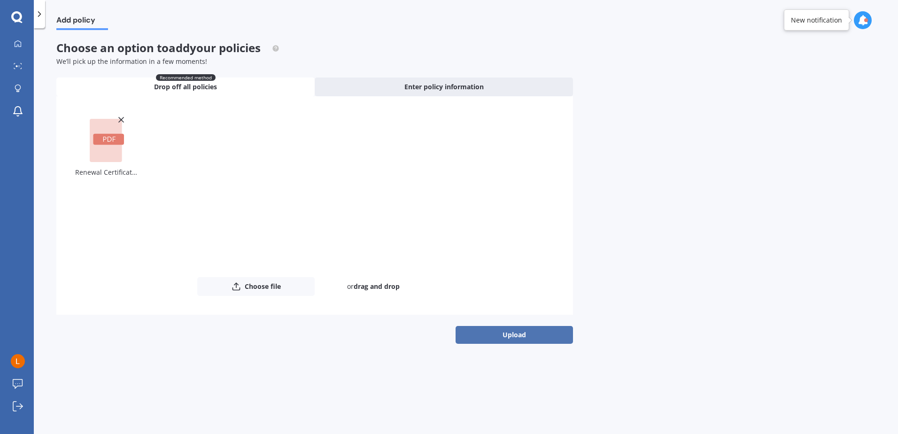
click at [547, 340] on button "Upload" at bounding box center [514, 335] width 117 height 18
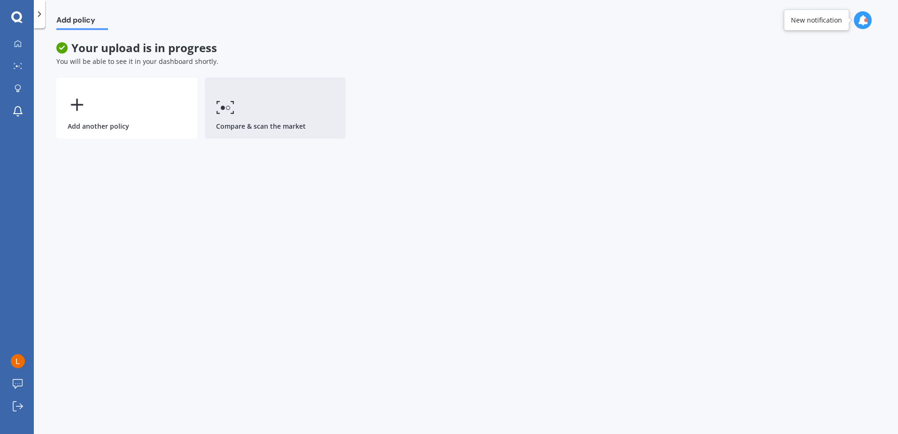
click at [296, 118] on link "Compare & scan the market" at bounding box center [275, 107] width 141 height 61
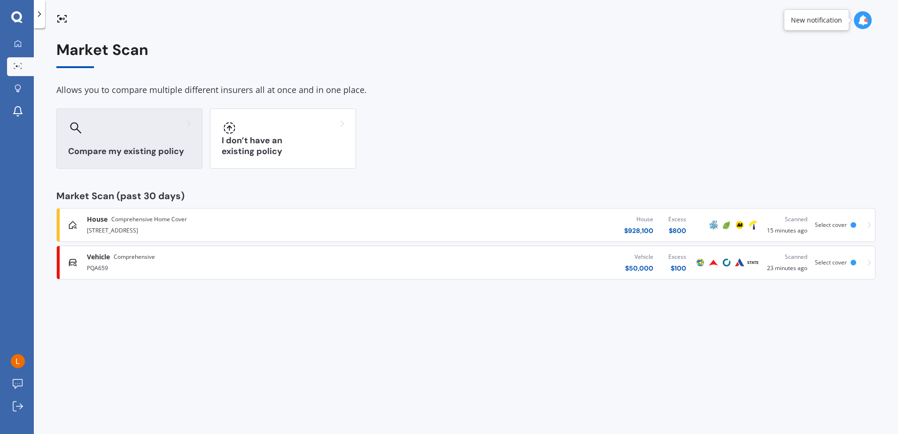
click at [169, 140] on div "Compare my existing policy" at bounding box center [129, 138] width 146 height 60
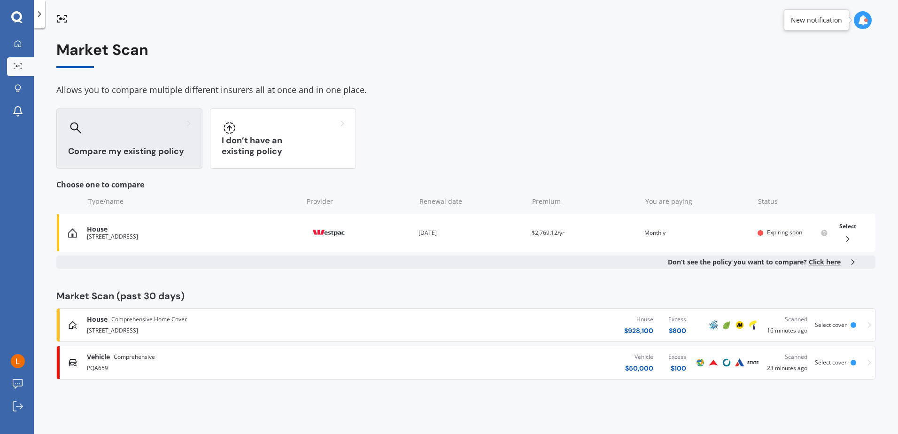
click at [141, 136] on div "Compare my existing policy" at bounding box center [129, 138] width 146 height 60
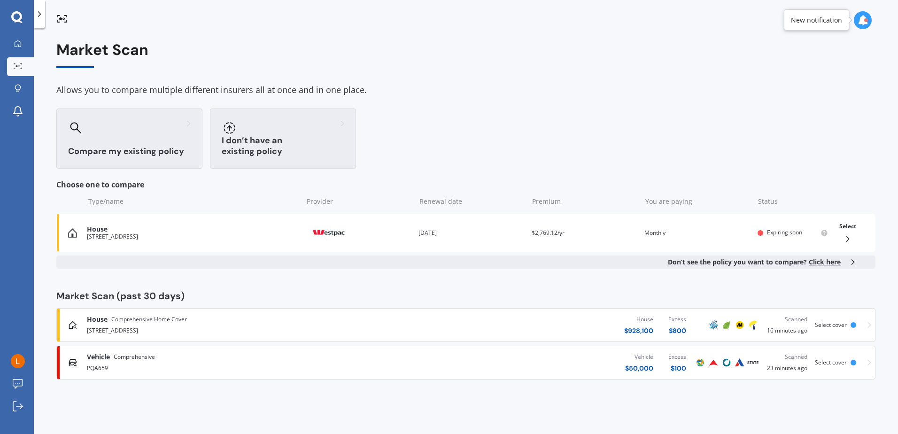
click at [280, 147] on h3 "I don’t have an existing policy" at bounding box center [283, 146] width 123 height 22
